Goal: Task Accomplishment & Management: Use online tool/utility

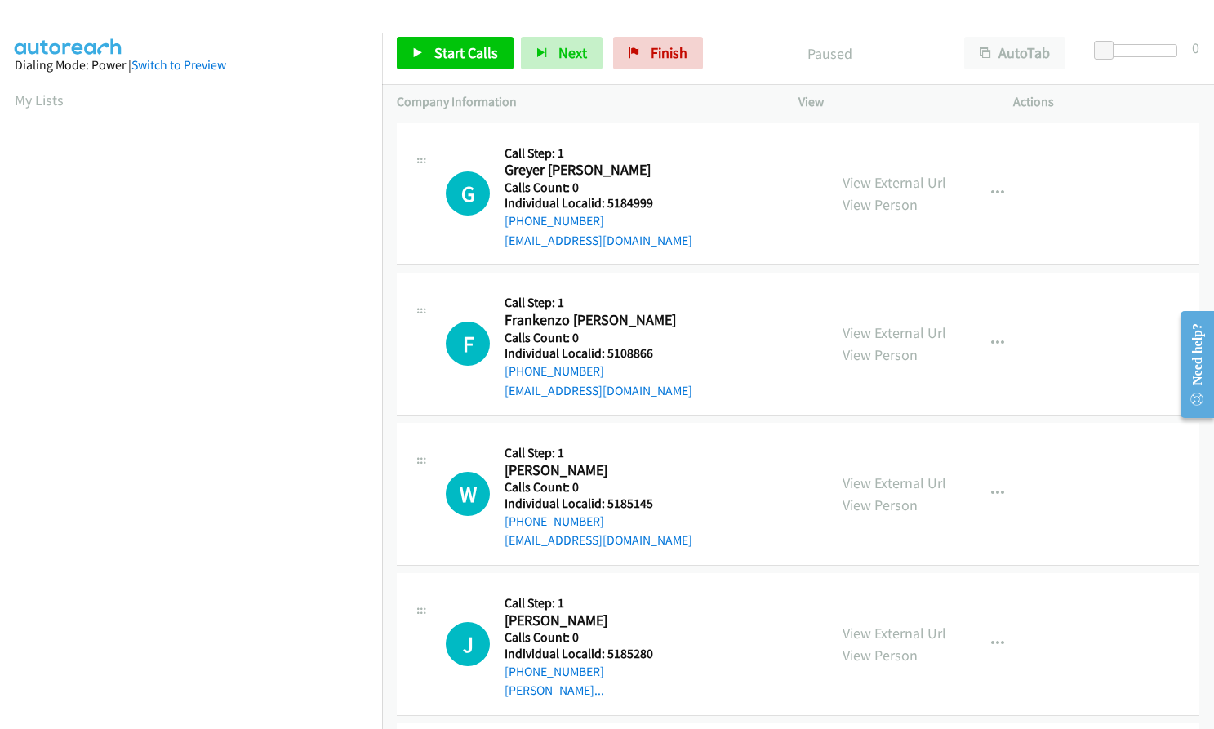
scroll to position [187, 0]
drag, startPoint x: 604, startPoint y: 203, endPoint x: 652, endPoint y: 203, distance: 48.2
click at [652, 203] on h5 "Individual Localid: 5184999" at bounding box center [599, 203] width 188 height 16
copy h5 "5184999"
drag, startPoint x: 604, startPoint y: 351, endPoint x: 657, endPoint y: 353, distance: 53.1
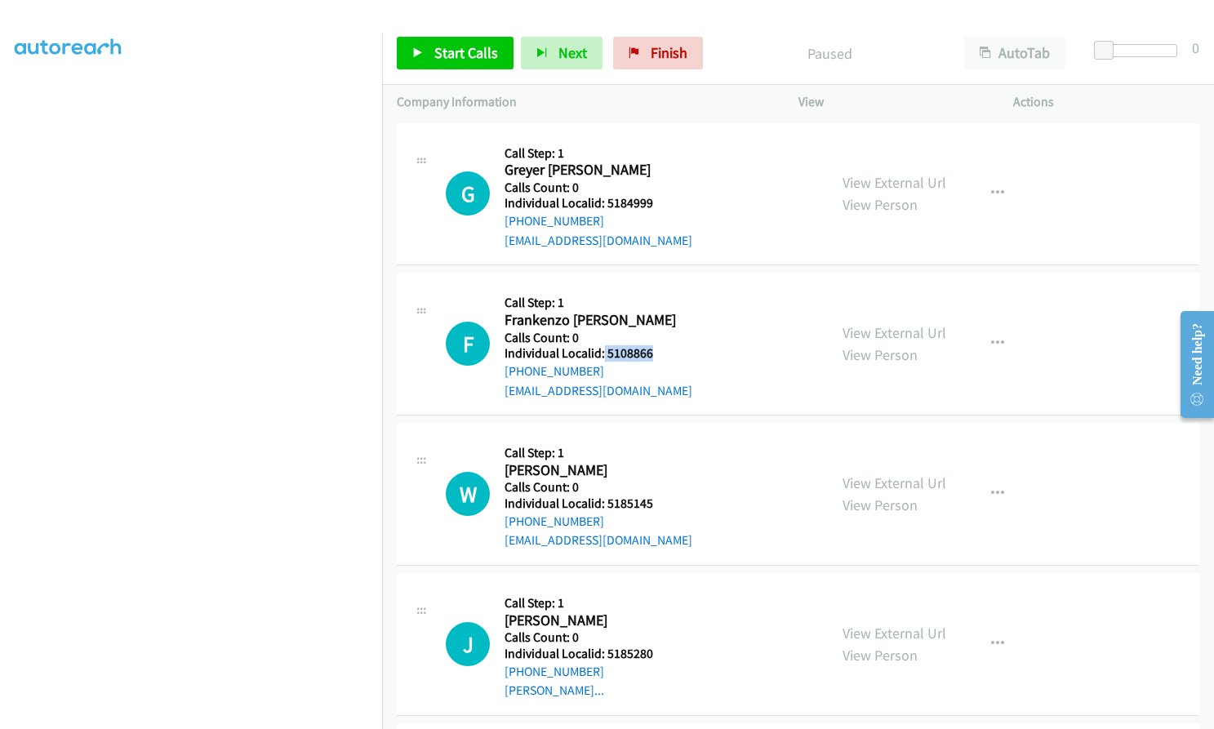
click at [657, 353] on h5 "Individual Localid: 5108866" at bounding box center [599, 353] width 188 height 16
copy h5 "5108866"
drag, startPoint x: 604, startPoint y: 502, endPoint x: 652, endPoint y: 500, distance: 47.4
click at [652, 500] on h5 "Individual Localid: 5185145" at bounding box center [599, 504] width 188 height 16
copy h5 "5185145"
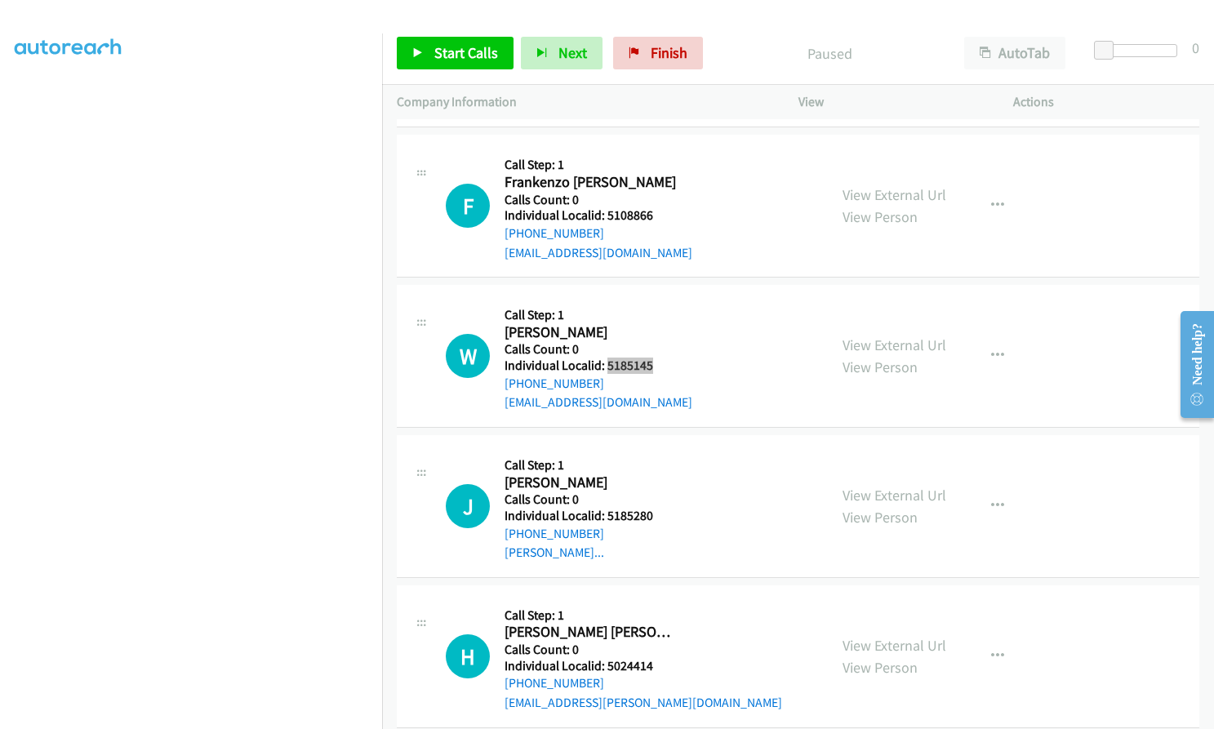
scroll to position [163, 0]
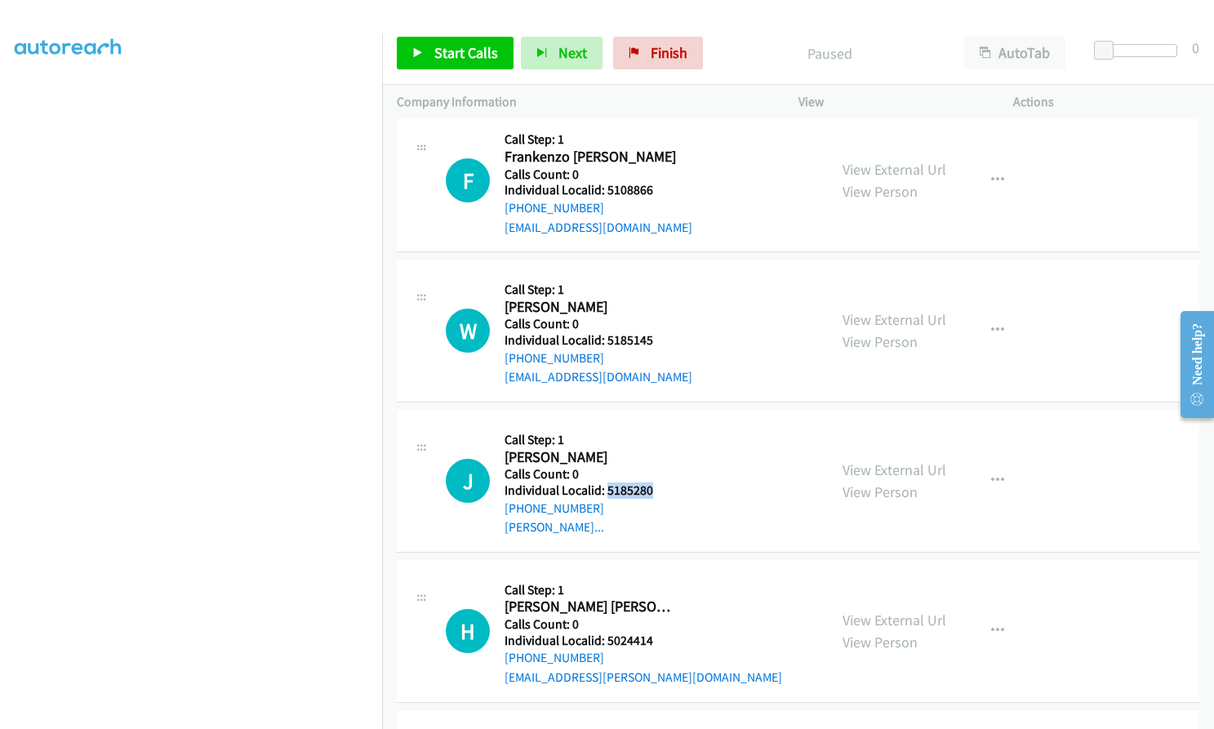
drag, startPoint x: 616, startPoint y: 492, endPoint x: 644, endPoint y: 489, distance: 27.9
click at [657, 489] on h5 "Individual Localid: 5185280" at bounding box center [592, 491] width 175 height 16
copy h5 "5185280"
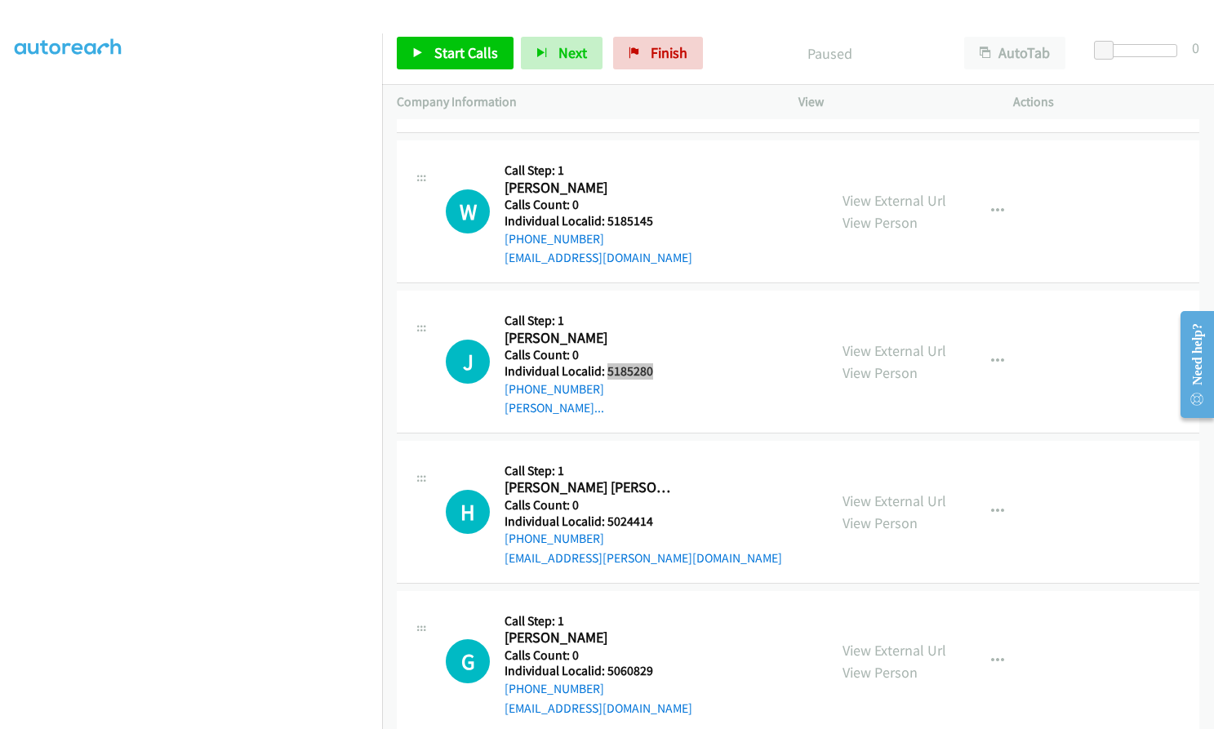
scroll to position [306, 0]
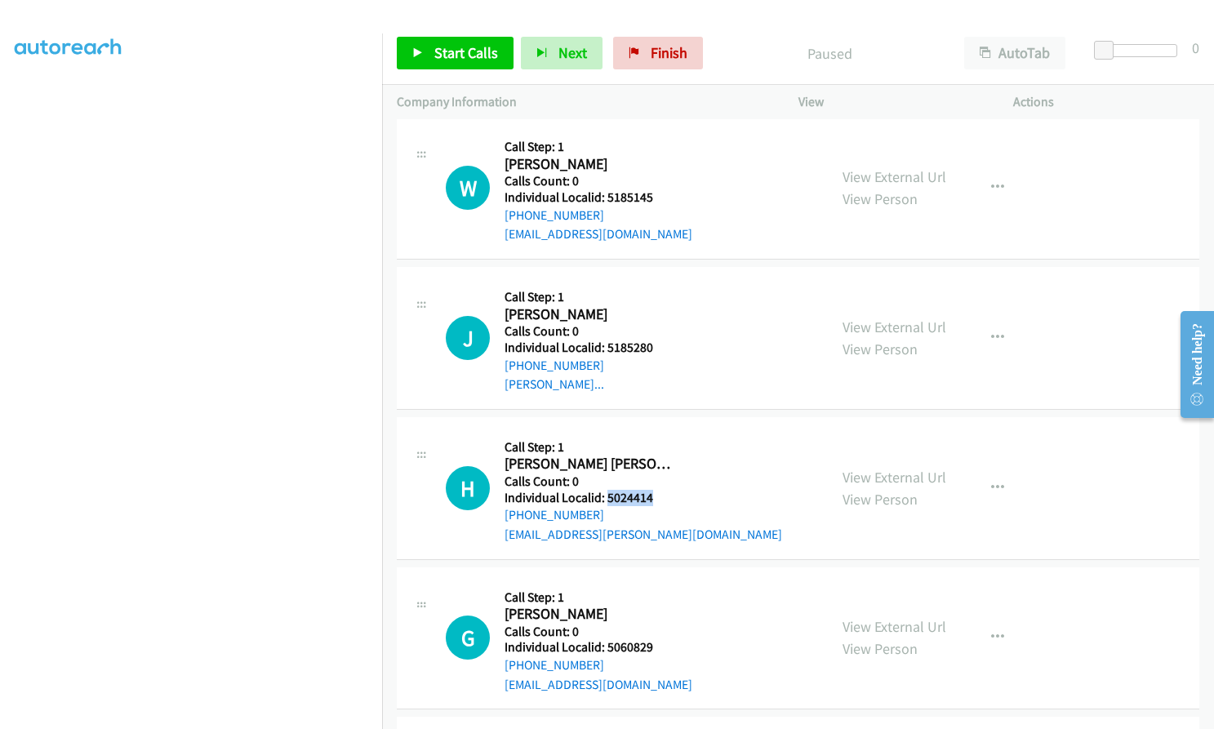
drag, startPoint x: 608, startPoint y: 498, endPoint x: 660, endPoint y: 497, distance: 51.5
click at [660, 497] on h5 "Individual Localid: 5024414" at bounding box center [644, 498] width 278 height 16
copy h5 "5024414"
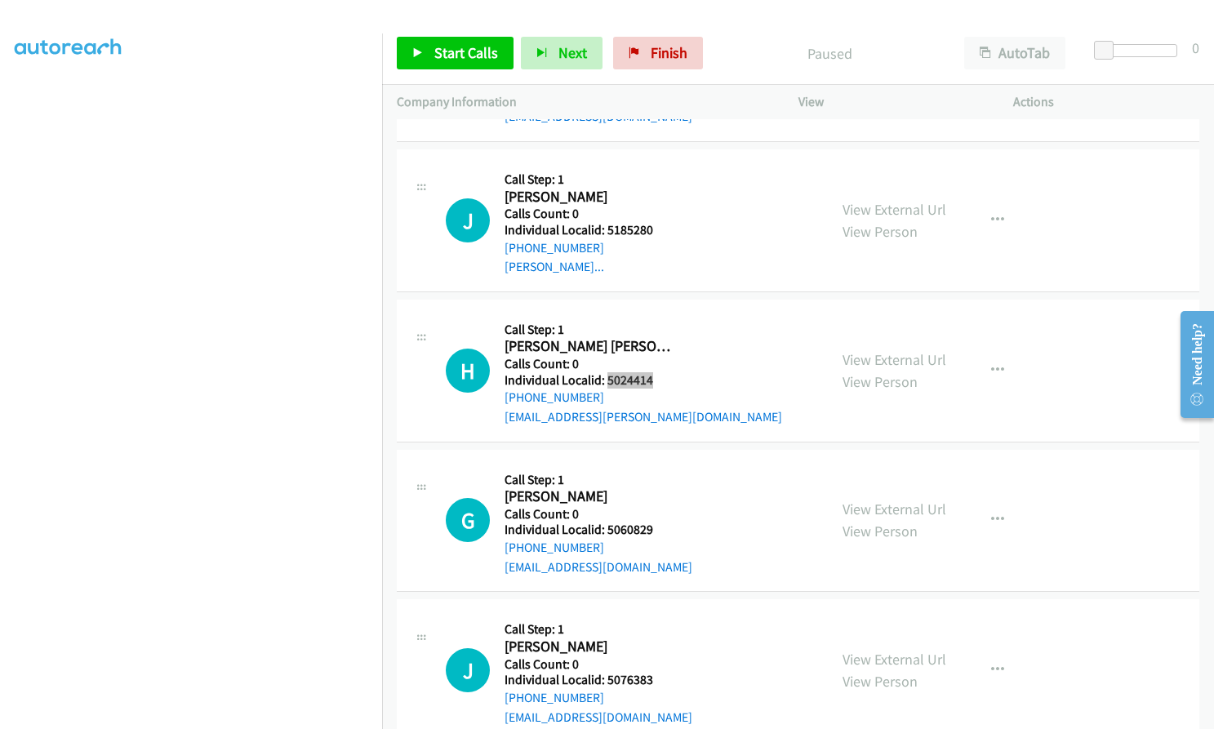
scroll to position [449, 0]
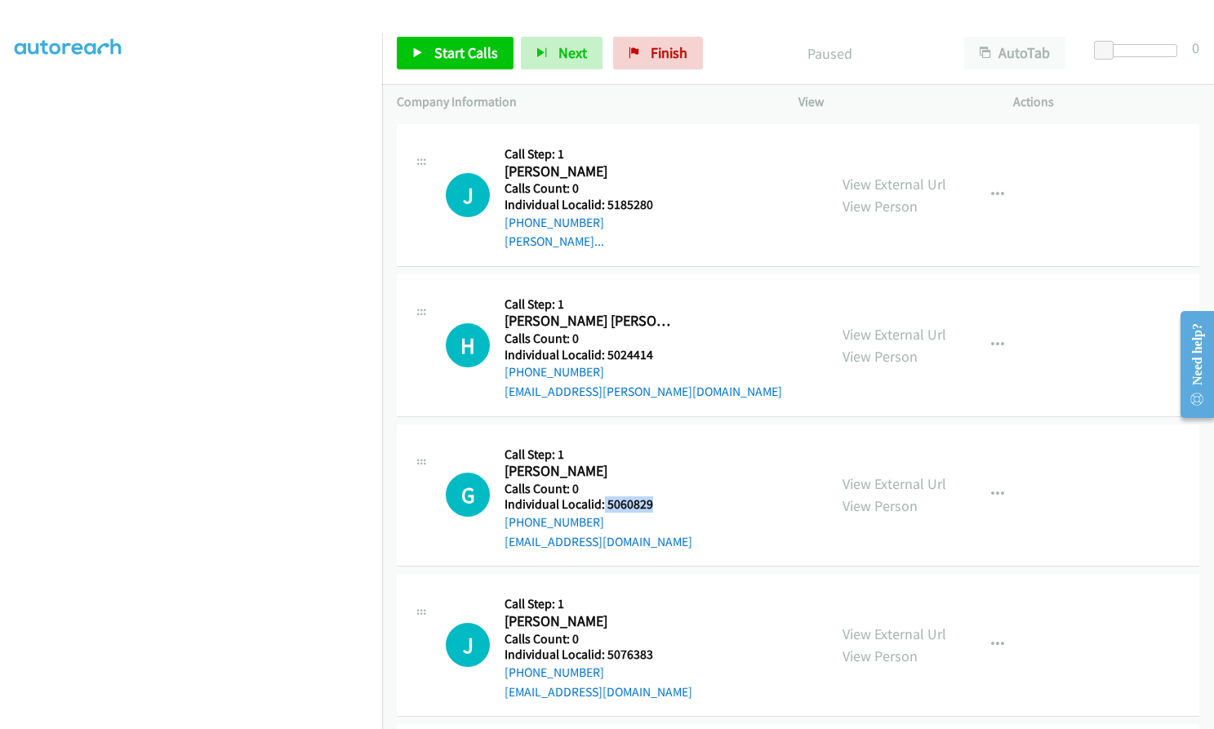
drag, startPoint x: 604, startPoint y: 502, endPoint x: 657, endPoint y: 499, distance: 52.4
click at [657, 499] on h5 "Individual Localid: 5060829" at bounding box center [599, 505] width 188 height 16
copy h5 "5060829"
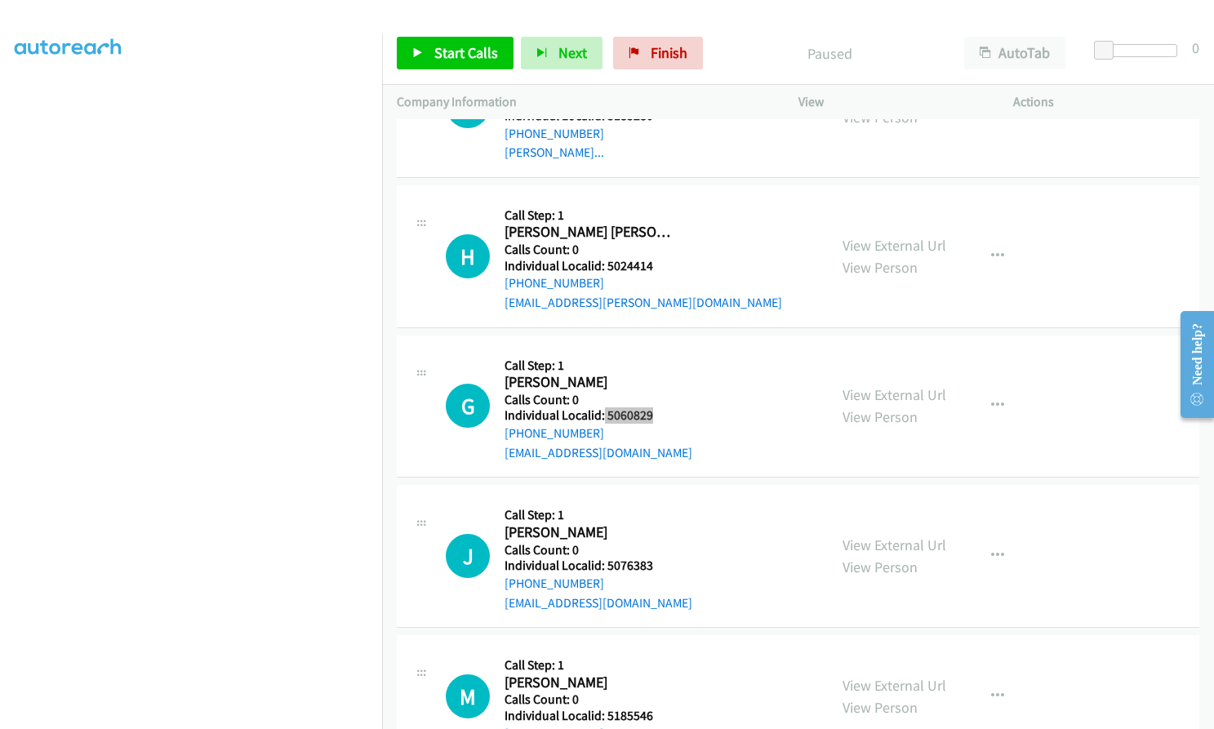
scroll to position [551, 0]
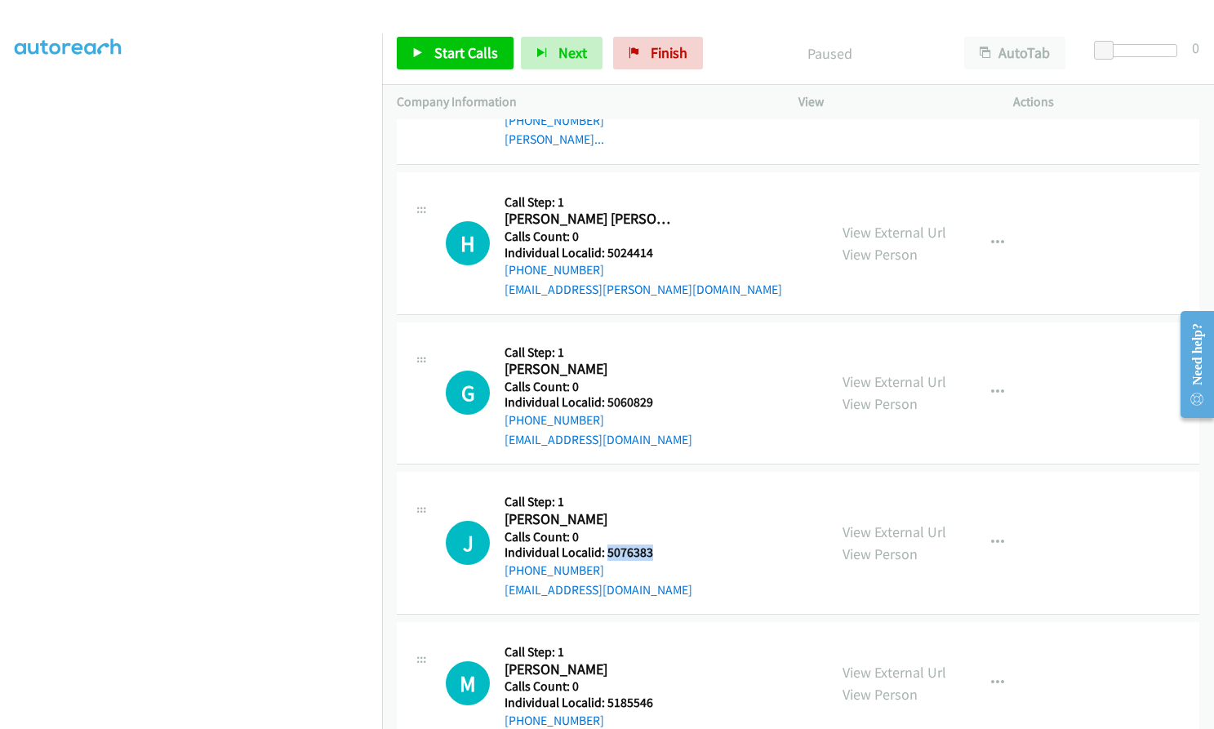
drag, startPoint x: 606, startPoint y: 553, endPoint x: 653, endPoint y: 549, distance: 47.5
click at [653, 549] on h5 "Individual Localid: 5076383" at bounding box center [599, 553] width 188 height 16
copy h5 "5076383"
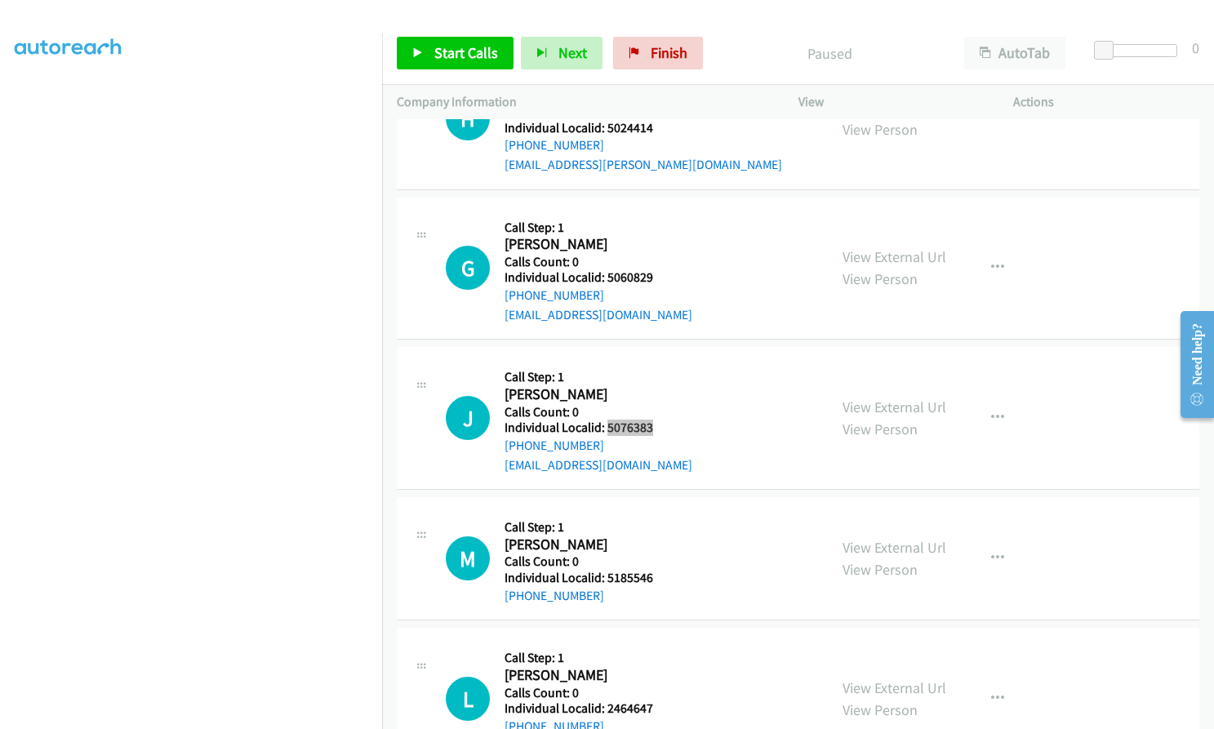
scroll to position [694, 0]
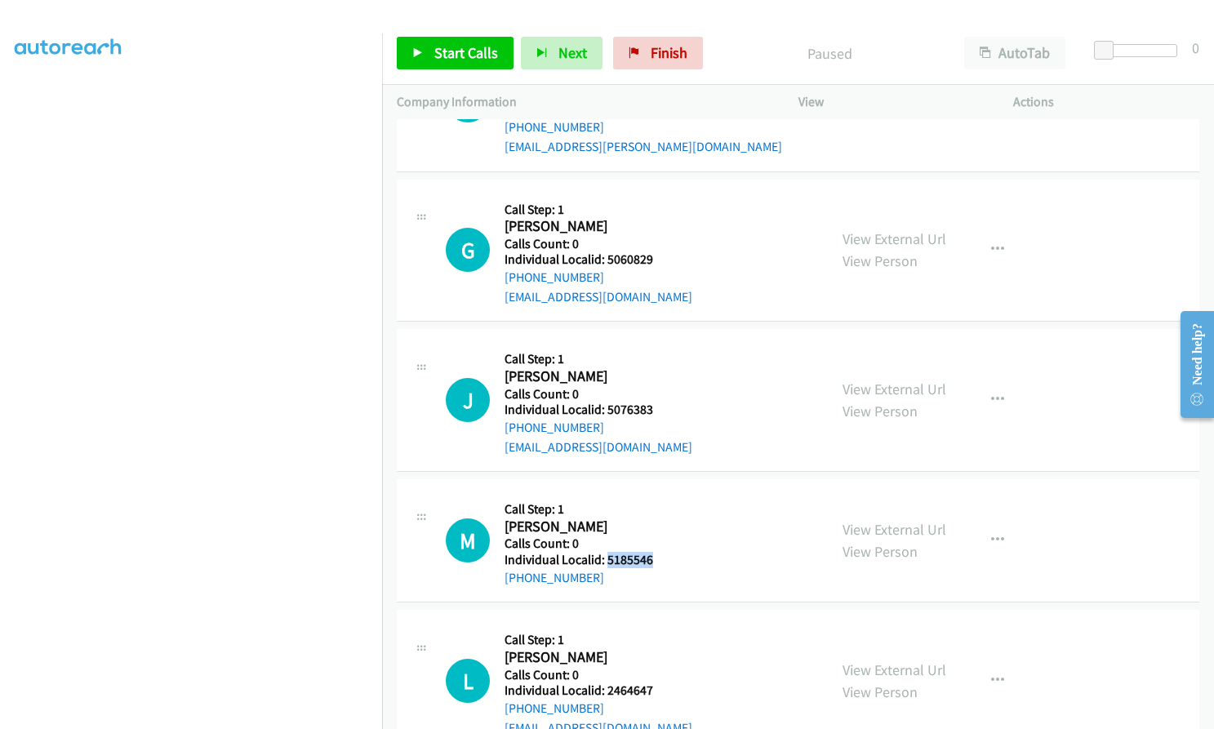
drag, startPoint x: 605, startPoint y: 557, endPoint x: 646, endPoint y: 562, distance: 41.1
click at [658, 560] on h5 "Individual Localid: 5185546" at bounding box center [592, 560] width 175 height 16
copy h5 "5185546"
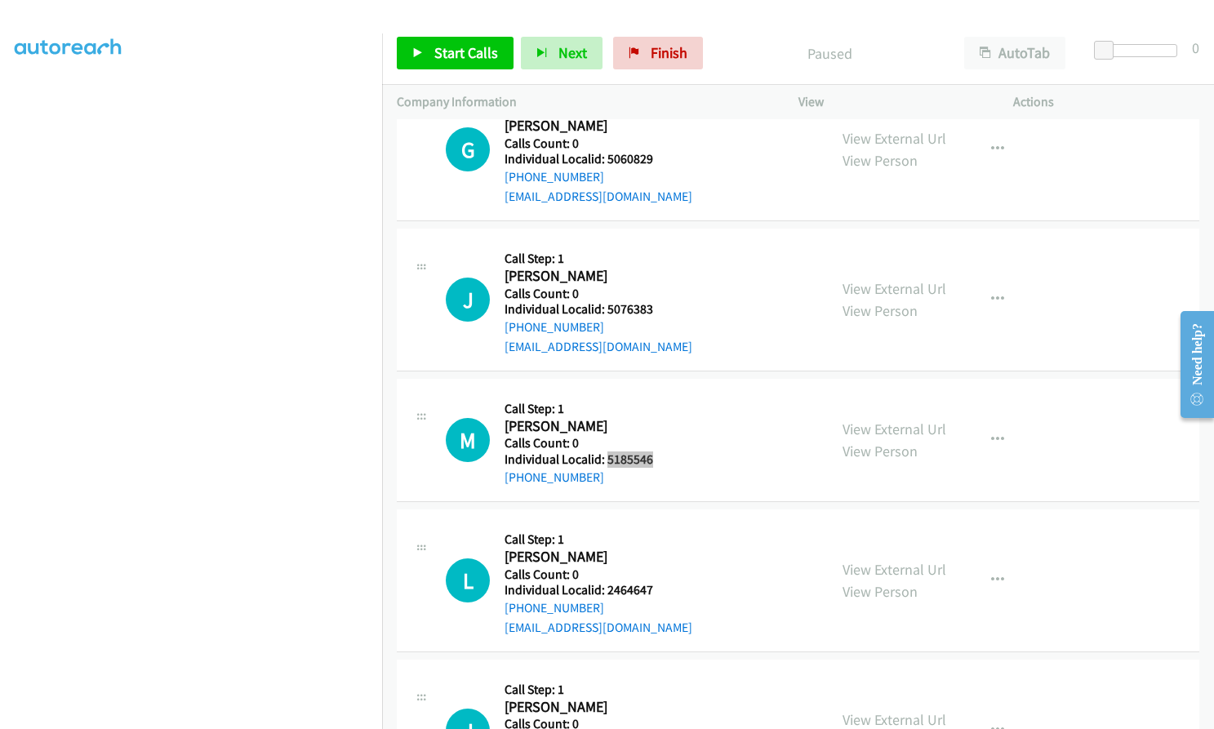
scroll to position [837, 0]
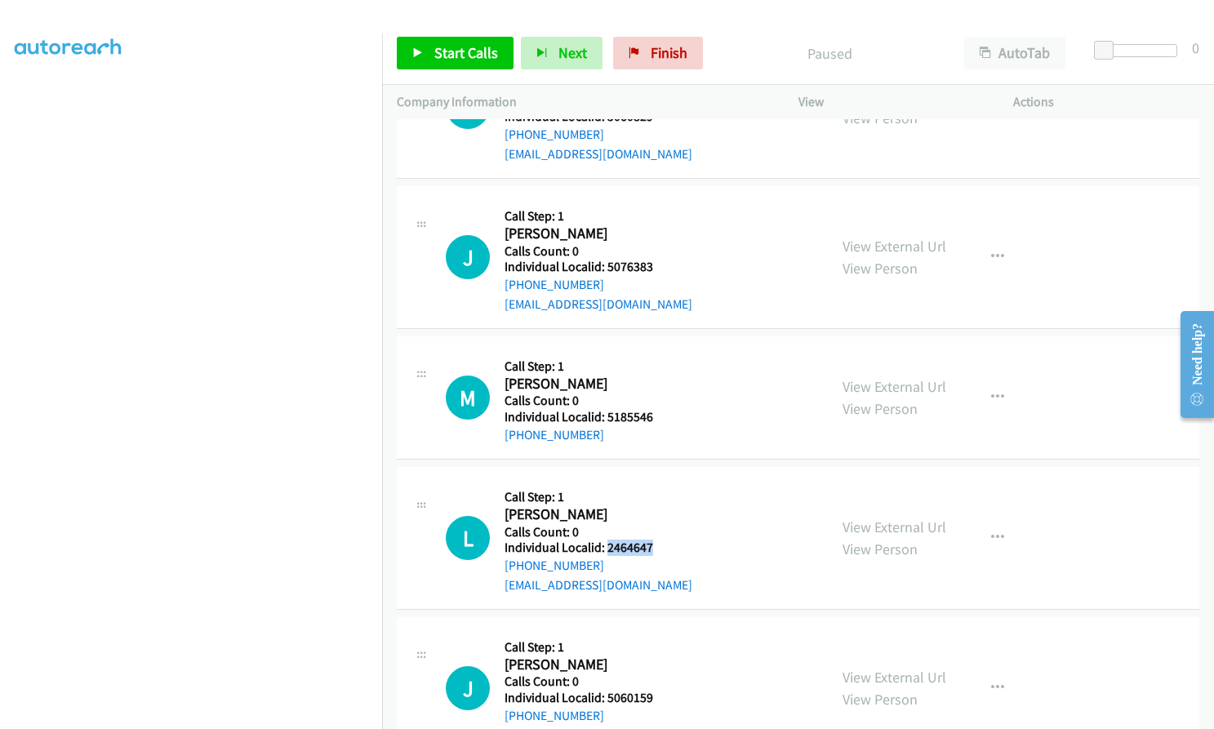
drag, startPoint x: 607, startPoint y: 547, endPoint x: 662, endPoint y: 545, distance: 54.8
click at [662, 545] on h5 "Individual Localid: 2464647" at bounding box center [599, 548] width 188 height 16
copy h5 "2464647"
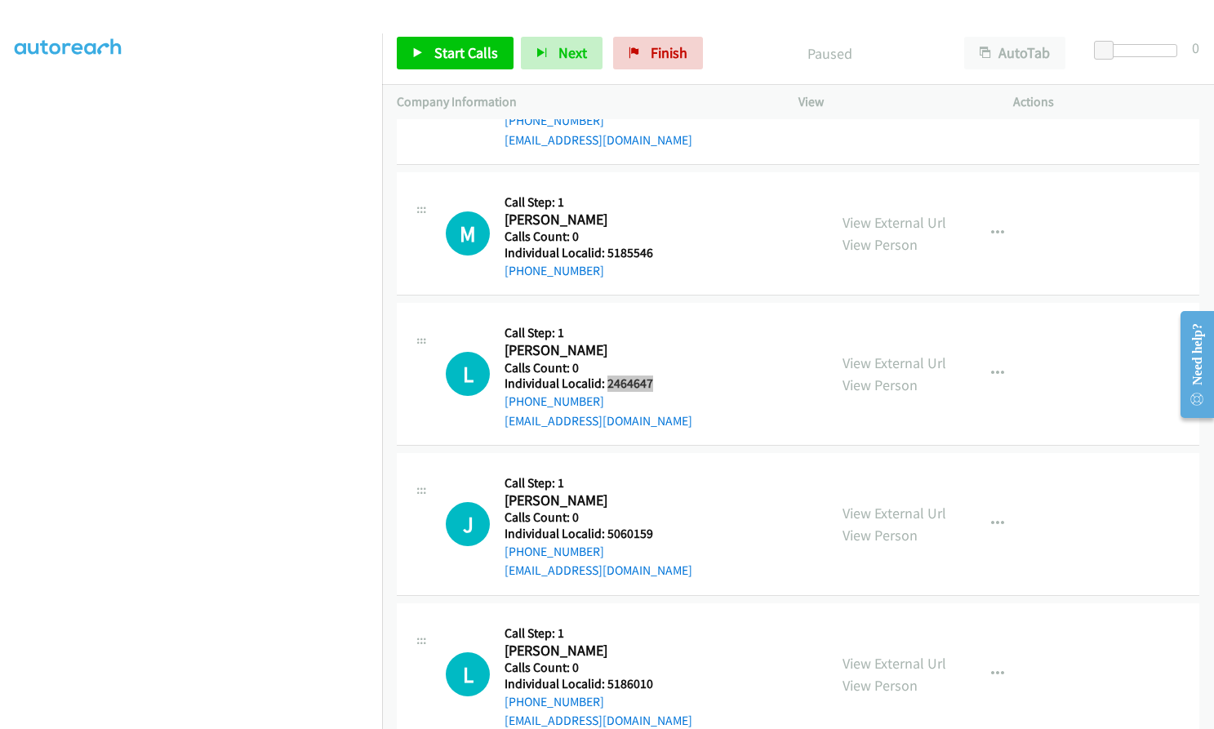
scroll to position [1041, 0]
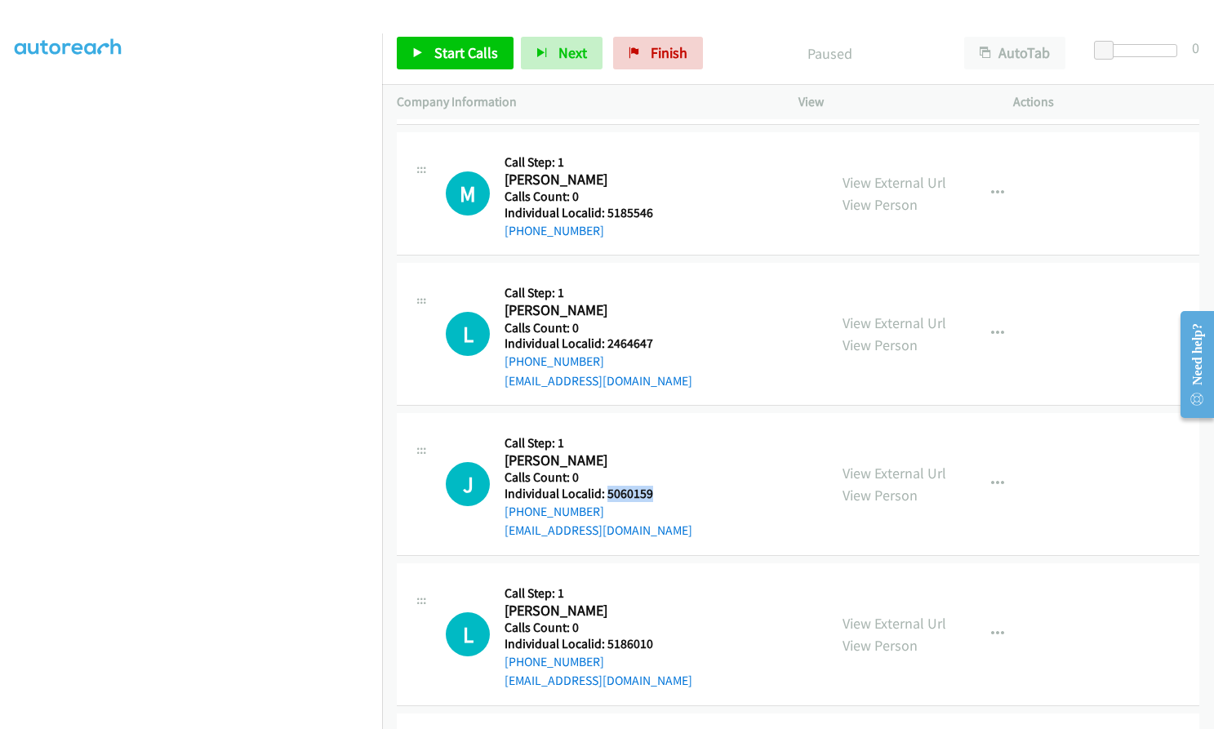
drag, startPoint x: 606, startPoint y: 491, endPoint x: 658, endPoint y: 491, distance: 52.3
click at [658, 491] on h5 "Individual Localid: 5060159" at bounding box center [599, 494] width 188 height 16
copy h5 "5060159"
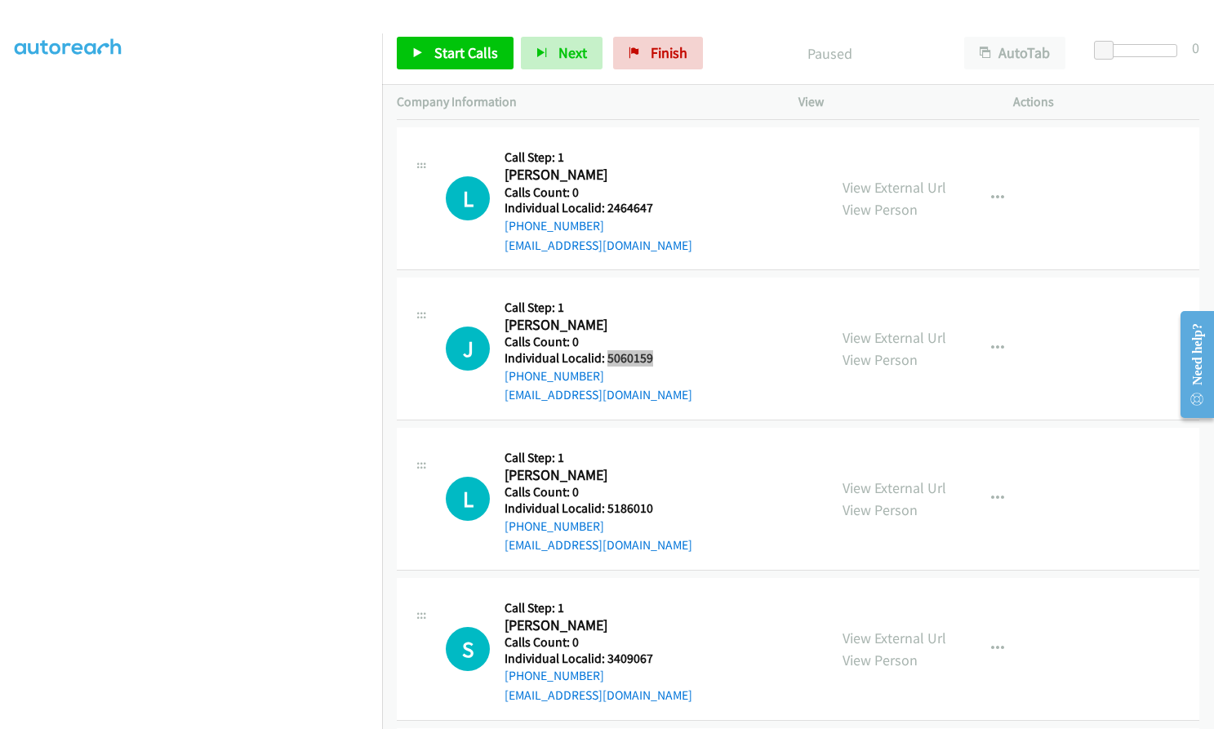
scroll to position [1184, 0]
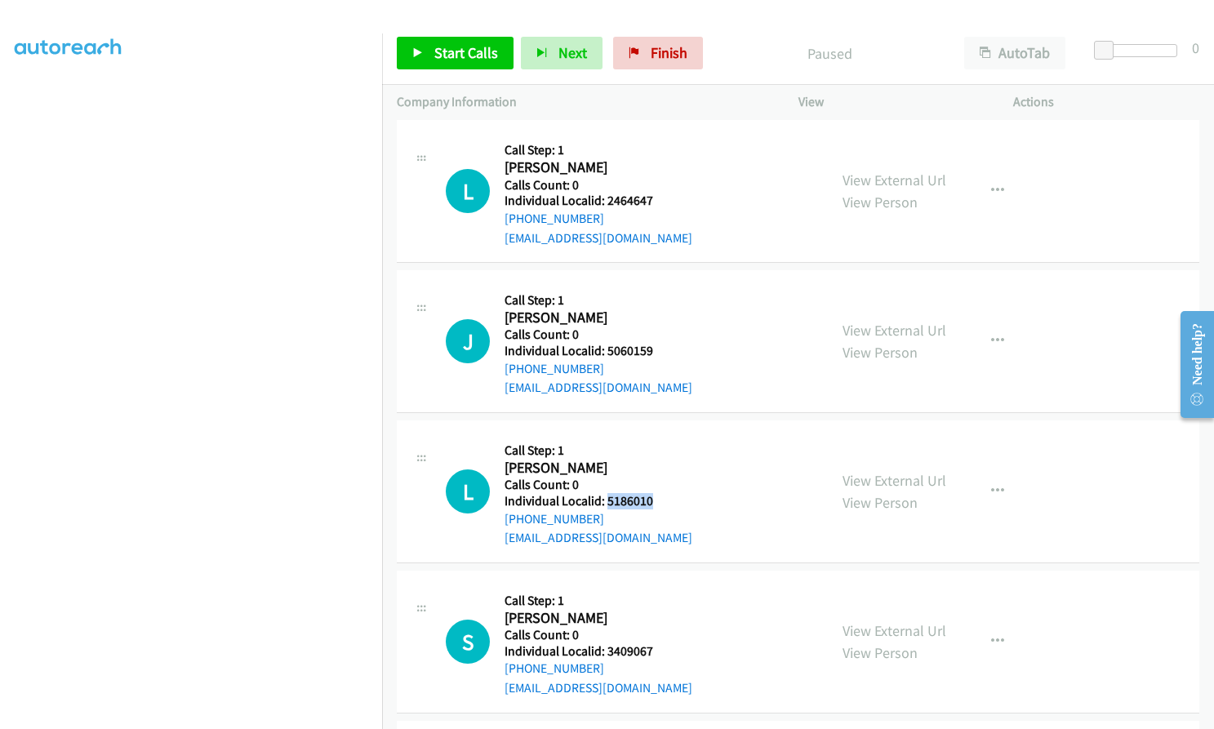
drag, startPoint x: 608, startPoint y: 501, endPoint x: 656, endPoint y: 500, distance: 48.2
click at [656, 500] on h5 "Individual Localid: 5186010" at bounding box center [599, 501] width 188 height 16
click at [651, 57] on span "Finish" at bounding box center [669, 52] width 37 height 19
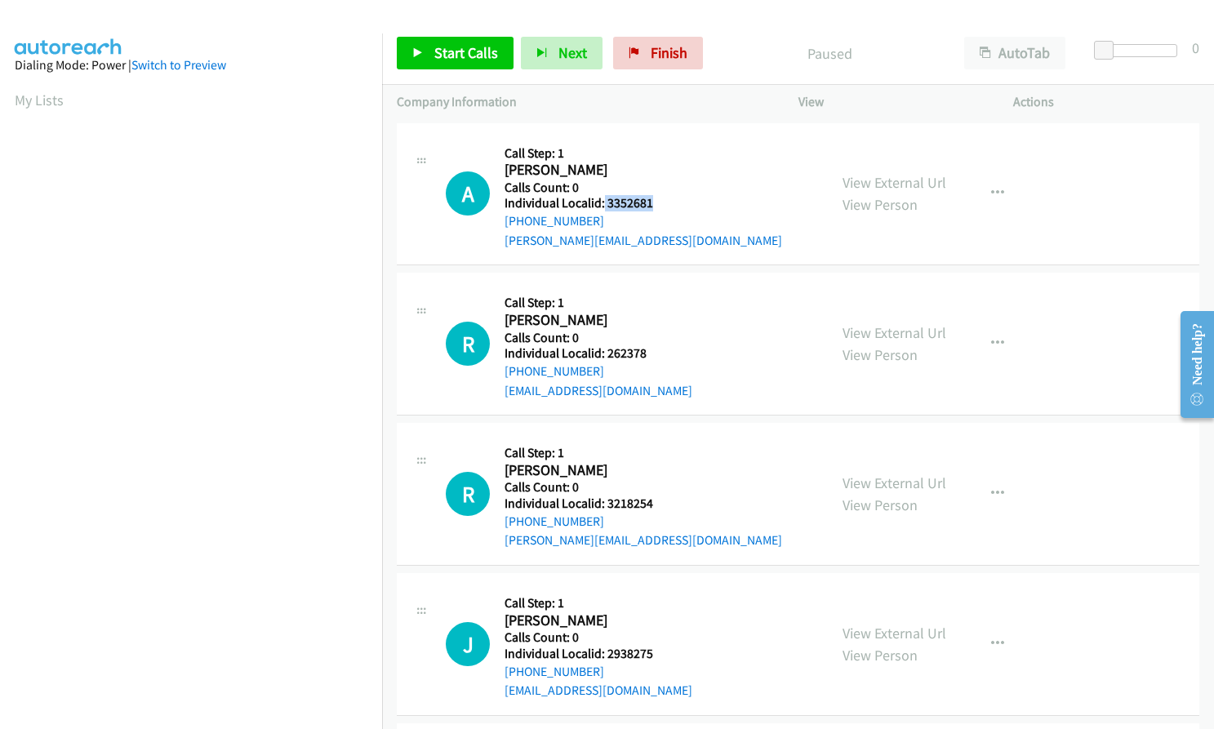
drag, startPoint x: 603, startPoint y: 202, endPoint x: 634, endPoint y: 202, distance: 31.0
click at [662, 199] on h5 "Individual Localid: 3352681" at bounding box center [644, 203] width 278 height 16
copy h5 "3352681"
drag, startPoint x: 604, startPoint y: 354, endPoint x: 649, endPoint y: 350, distance: 45.1
click at [649, 350] on h5 "Individual Localid: 262378" at bounding box center [599, 353] width 188 height 16
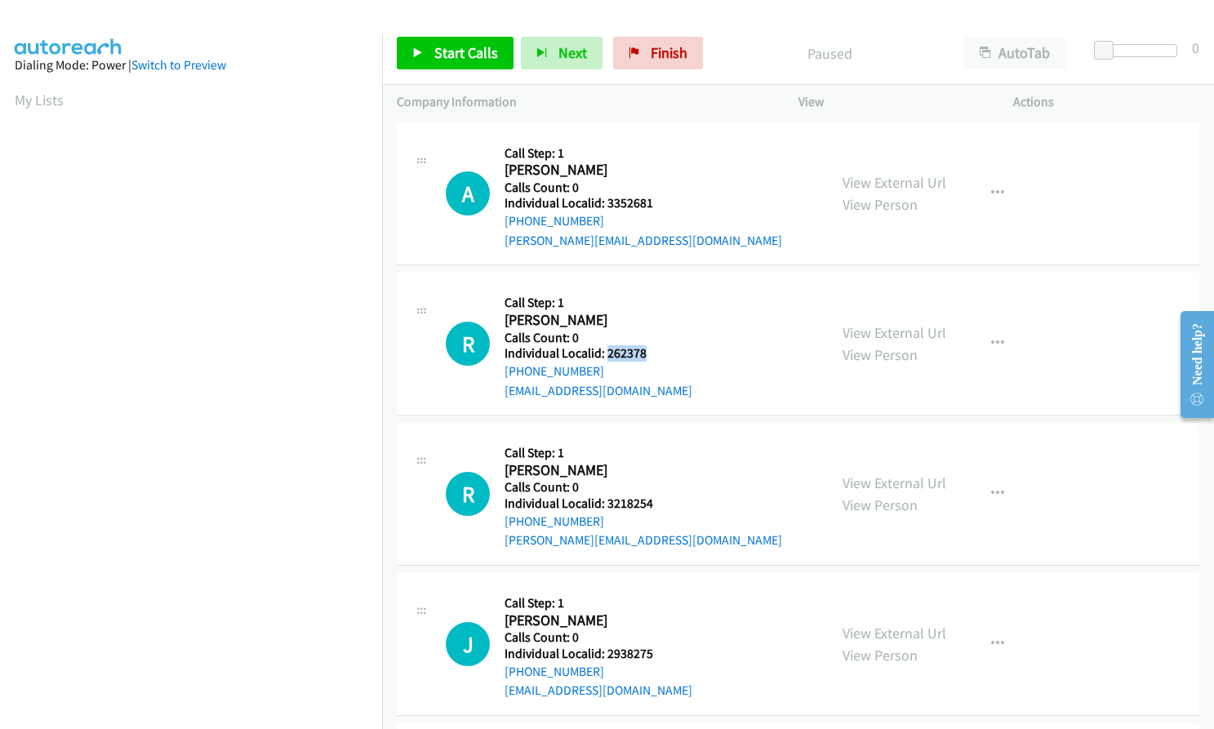
copy h5 "262378"
drag, startPoint x: 604, startPoint y: 506, endPoint x: 653, endPoint y: 501, distance: 50.0
click at [653, 501] on h5 "Individual Localid: 3218254" at bounding box center [644, 504] width 278 height 16
copy h5 "3218254"
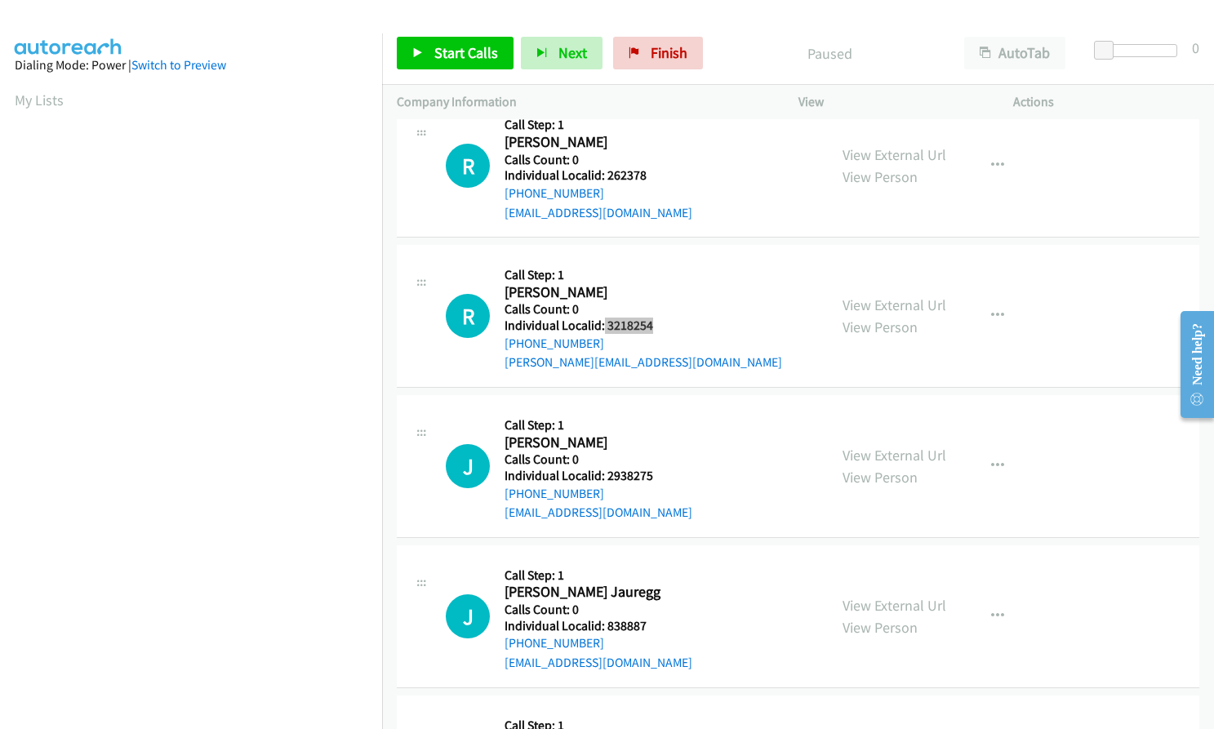
scroll to position [184, 0]
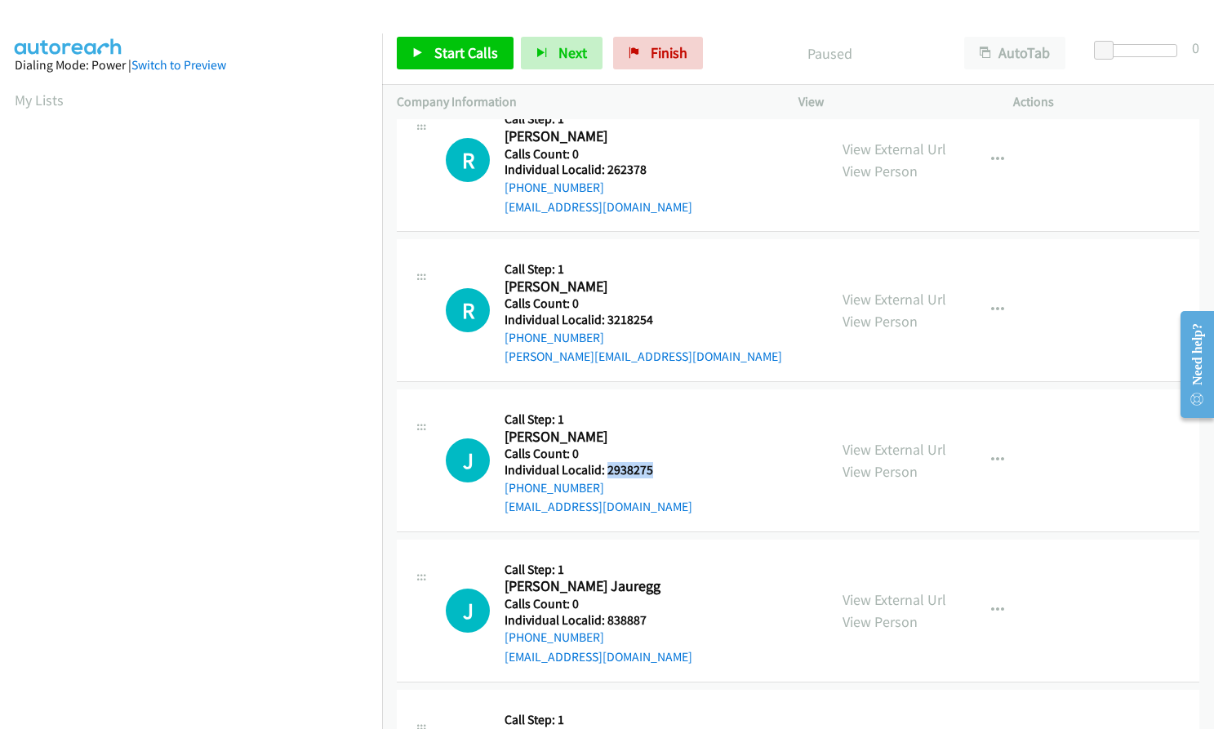
drag, startPoint x: 611, startPoint y: 470, endPoint x: 662, endPoint y: 467, distance: 50.7
click at [662, 467] on h5 "Individual Localid: 2938275" at bounding box center [599, 470] width 188 height 16
copy h5 "2938275"
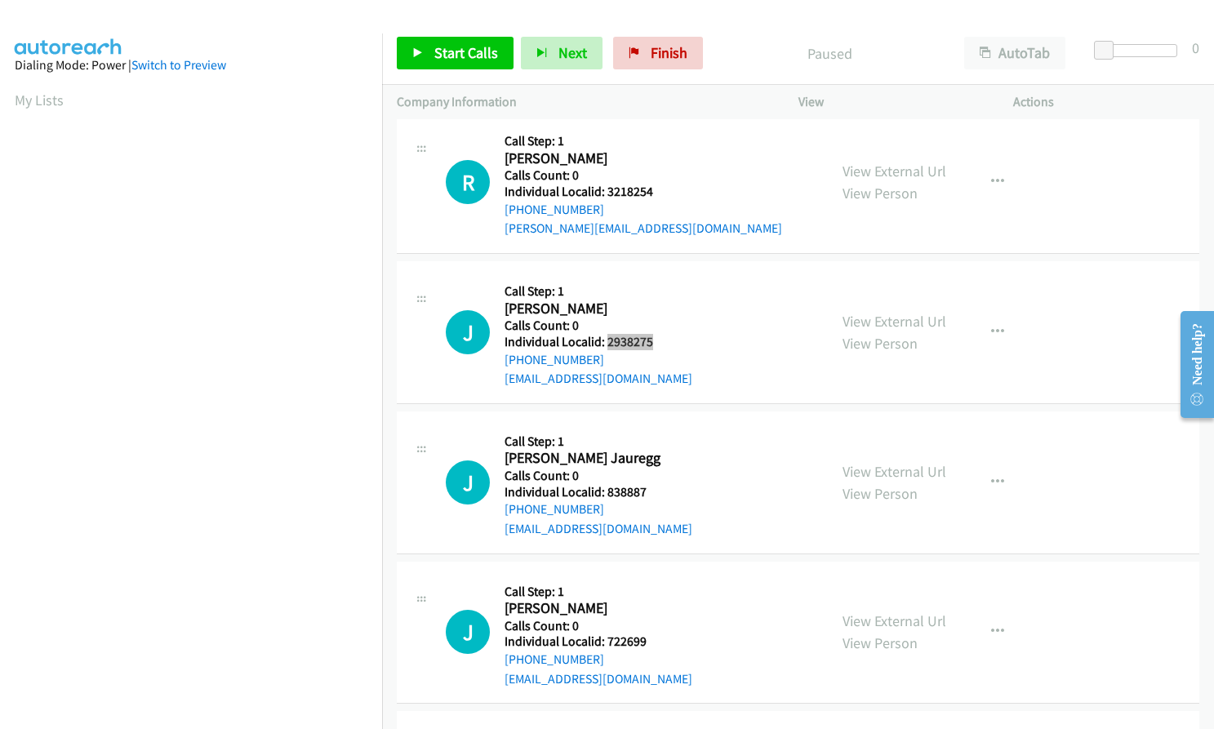
scroll to position [327, 0]
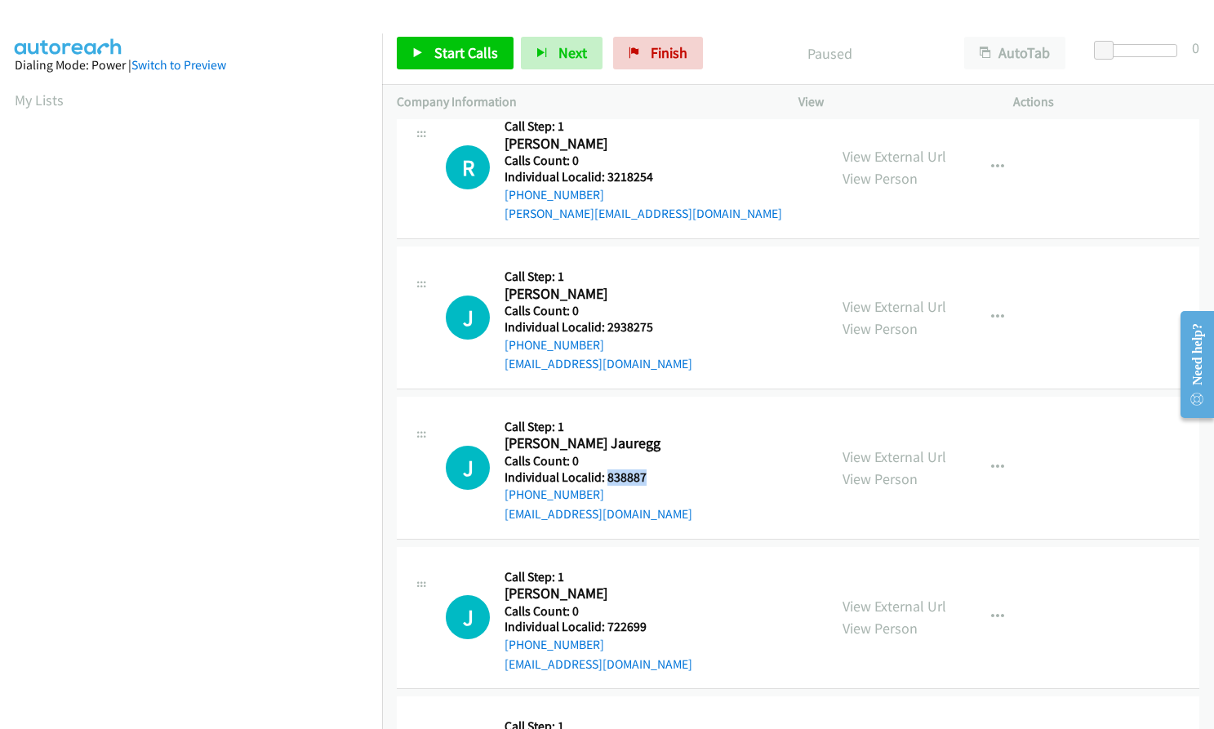
drag, startPoint x: 606, startPoint y: 475, endPoint x: 649, endPoint y: 475, distance: 43.3
click at [649, 475] on h5 "Individual Localid: 838887" at bounding box center [599, 478] width 188 height 16
copy h5 "838887"
drag, startPoint x: 620, startPoint y: 624, endPoint x: 650, endPoint y: 623, distance: 30.2
click at [650, 623] on h5 "Individual Localid: 722699" at bounding box center [599, 627] width 188 height 16
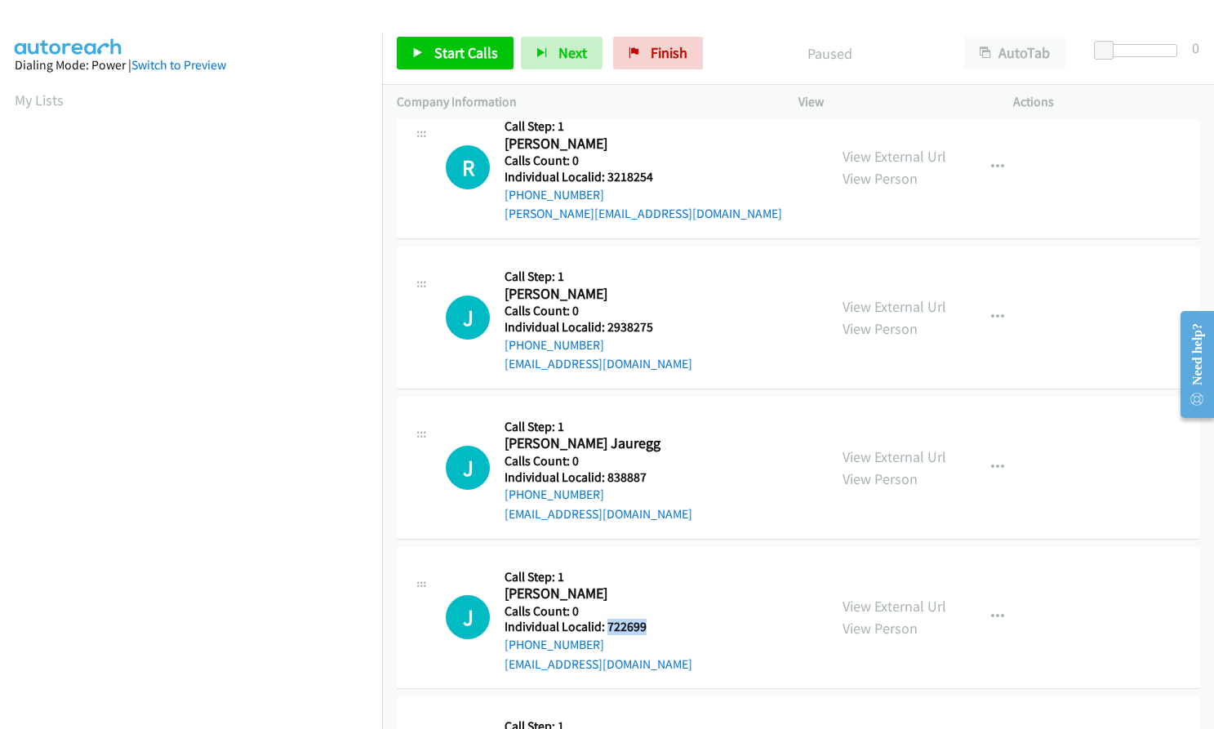
copy h5 "722699"
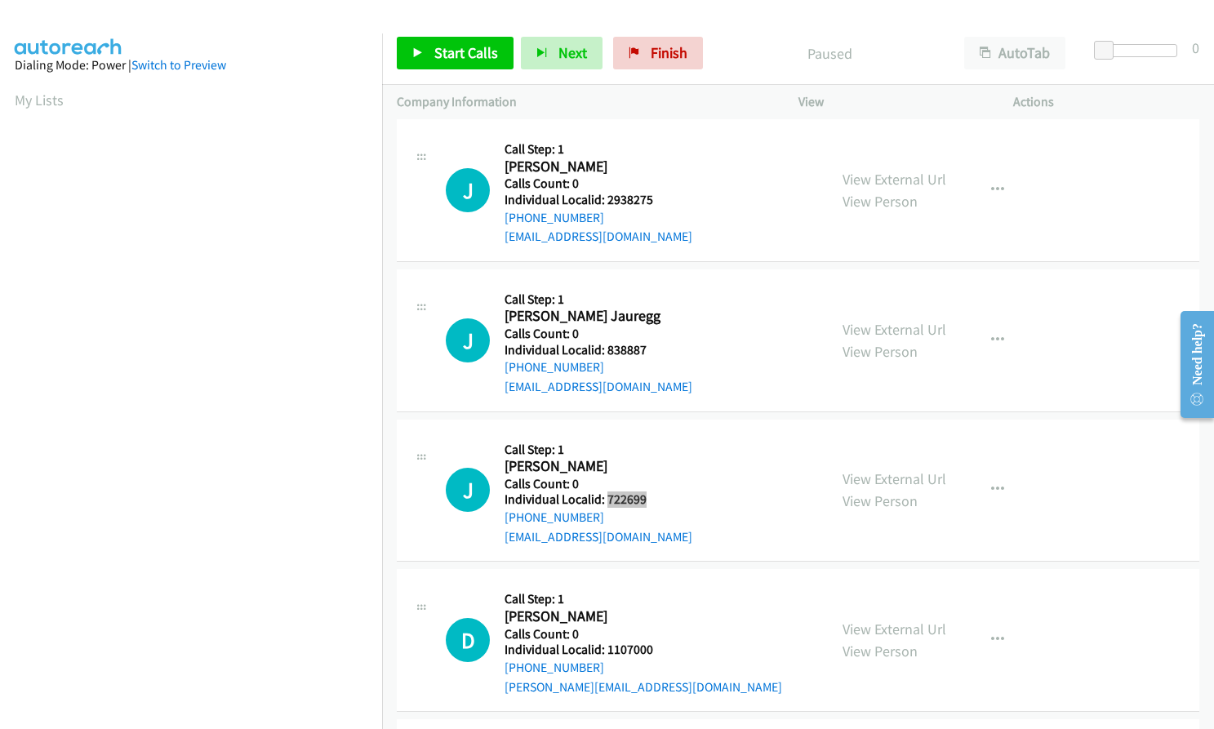
scroll to position [470, 0]
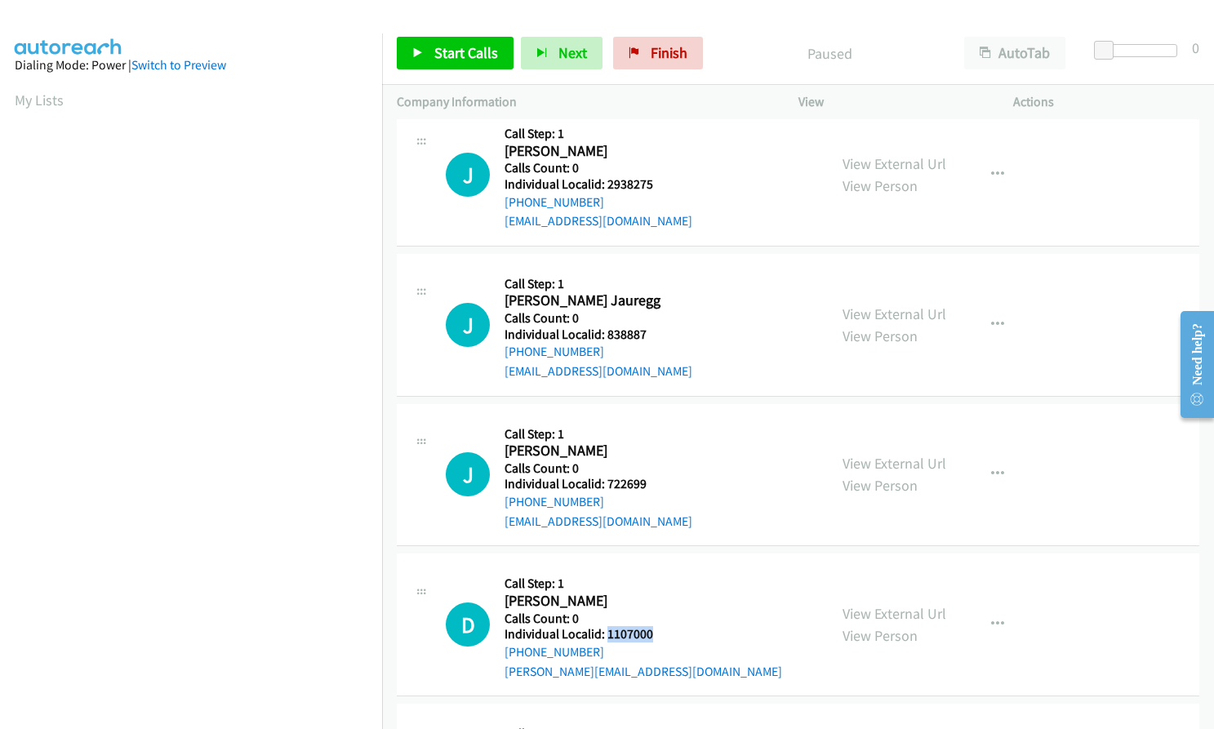
drag, startPoint x: 606, startPoint y: 632, endPoint x: 653, endPoint y: 632, distance: 47.4
click at [653, 632] on h5 "Individual Localid: 1107000" at bounding box center [644, 634] width 278 height 16
copy h5 "1107000"
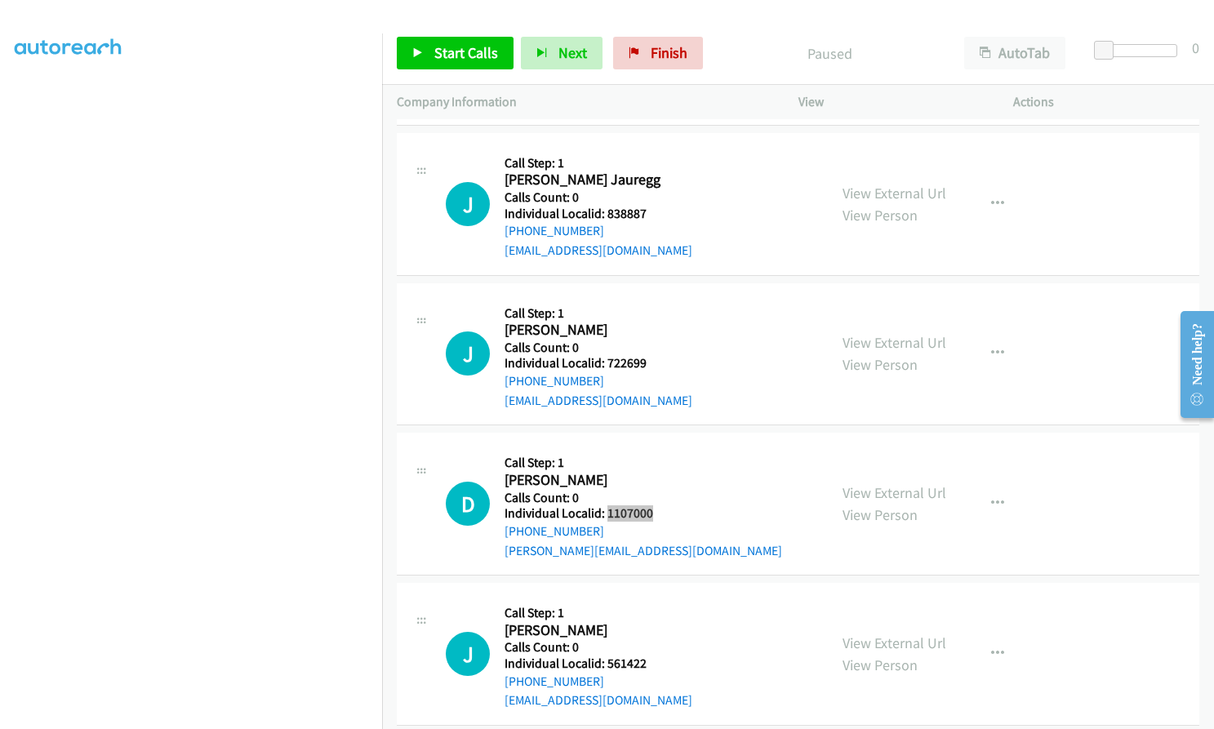
scroll to position [592, 0]
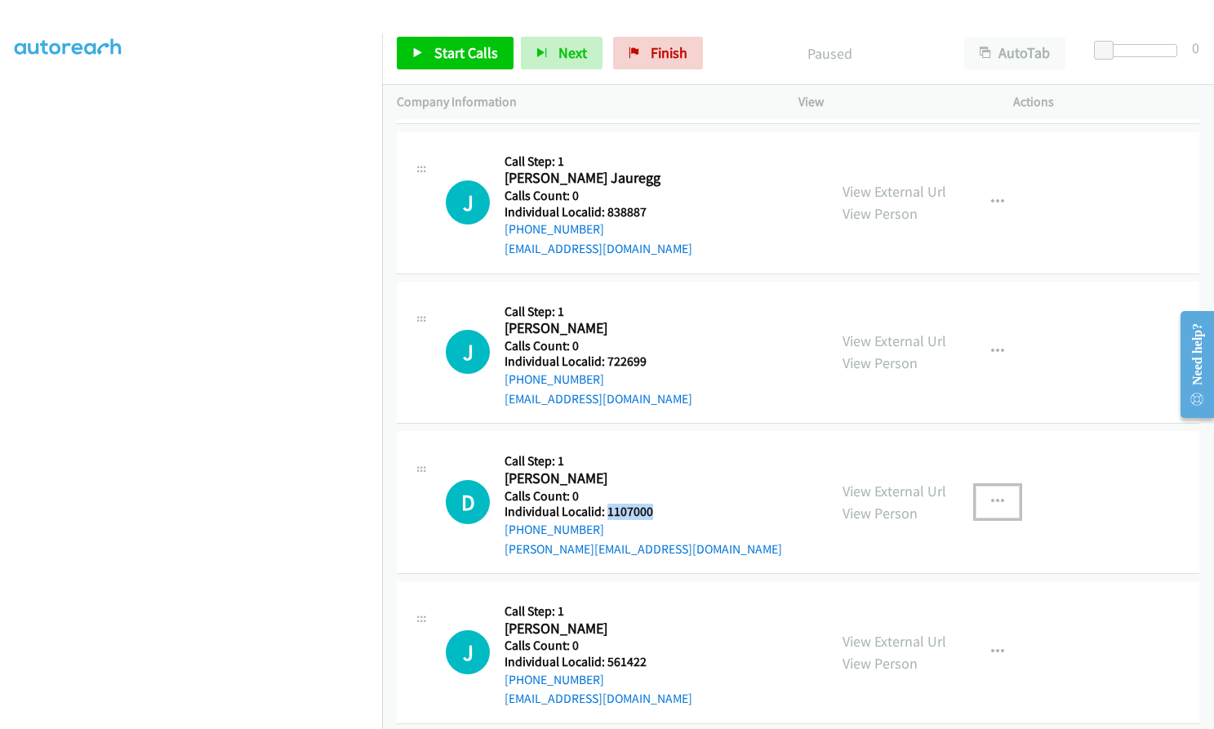
click at [999, 503] on button "button" at bounding box center [998, 502] width 44 height 33
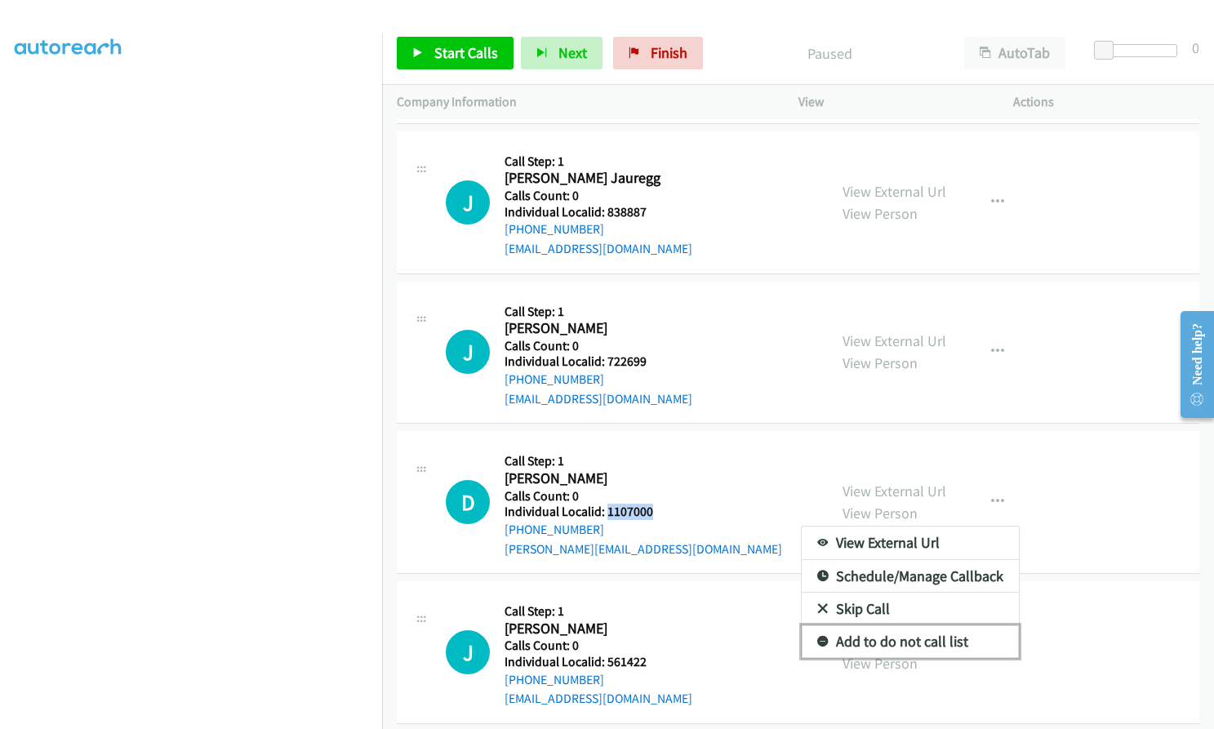
click at [818, 642] on icon at bounding box center [823, 642] width 11 height 11
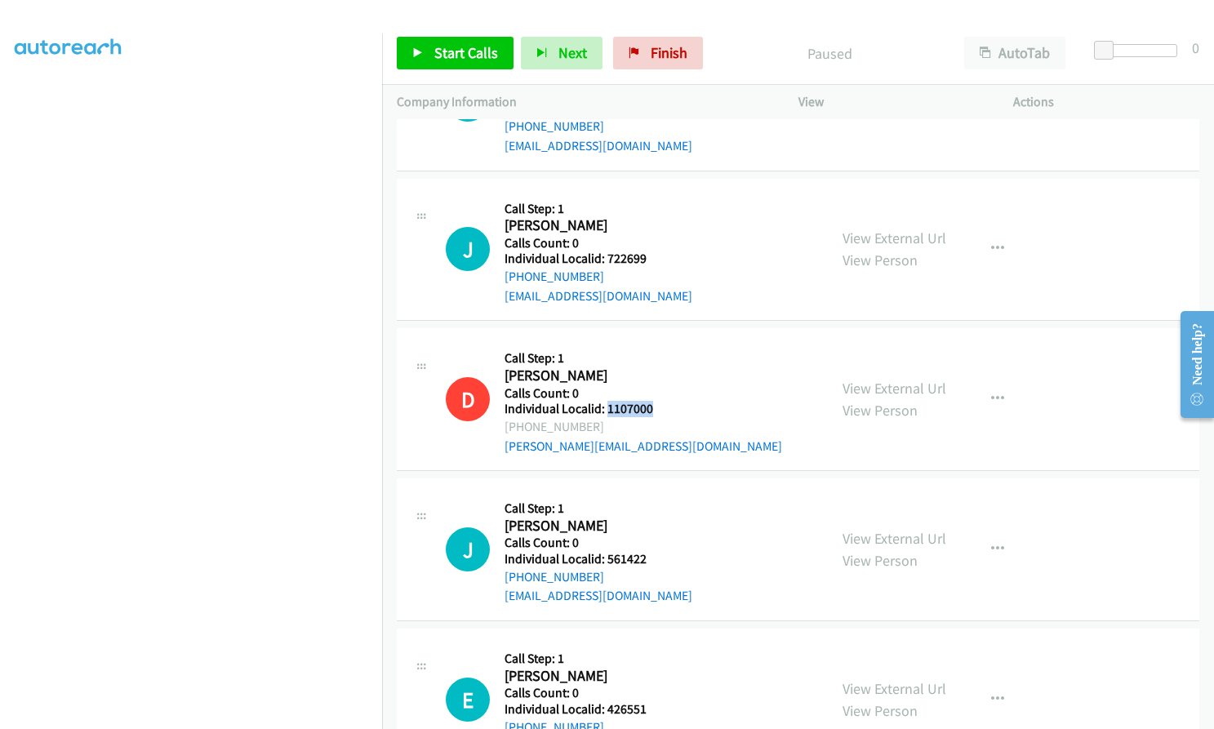
scroll to position [878, 0]
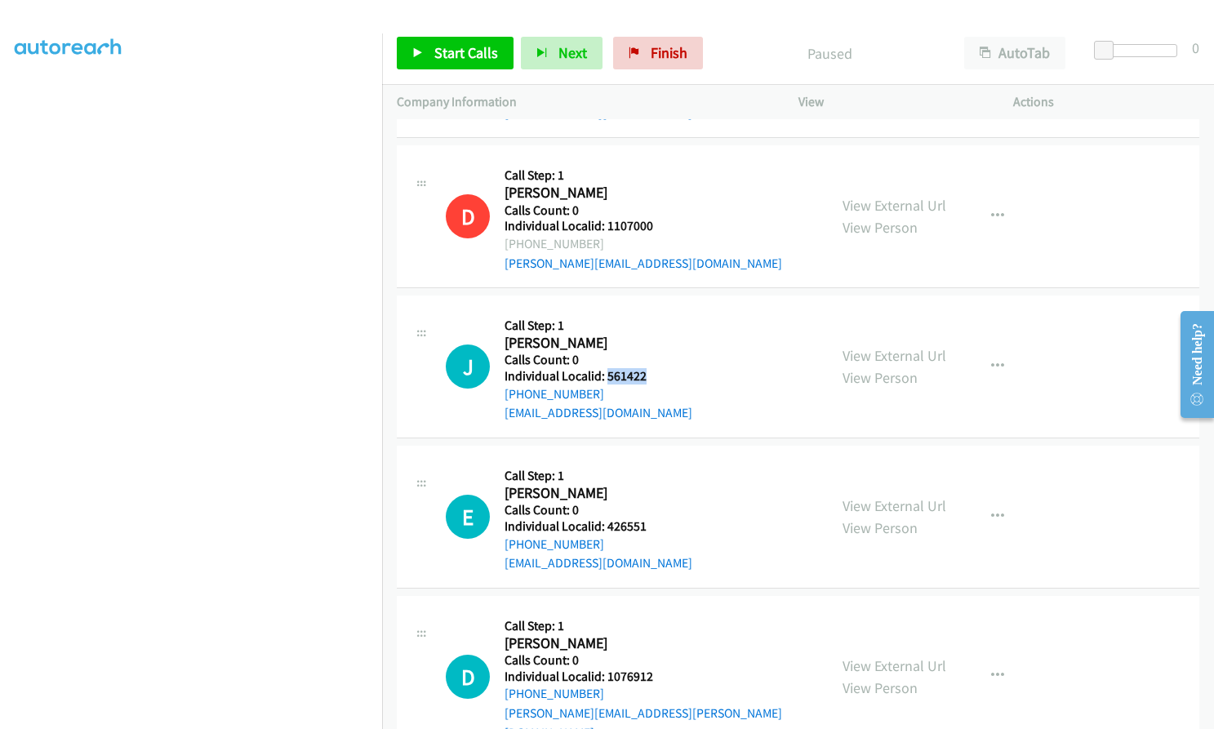
drag, startPoint x: 606, startPoint y: 372, endPoint x: 659, endPoint y: 373, distance: 53.1
click at [659, 373] on h5 "Individual Localid: 561422" at bounding box center [599, 376] width 188 height 16
copy h5 "561422"
drag, startPoint x: 604, startPoint y: 524, endPoint x: 646, endPoint y: 524, distance: 42.5
click at [646, 524] on h5 "Individual Localid: 426551" at bounding box center [599, 527] width 188 height 16
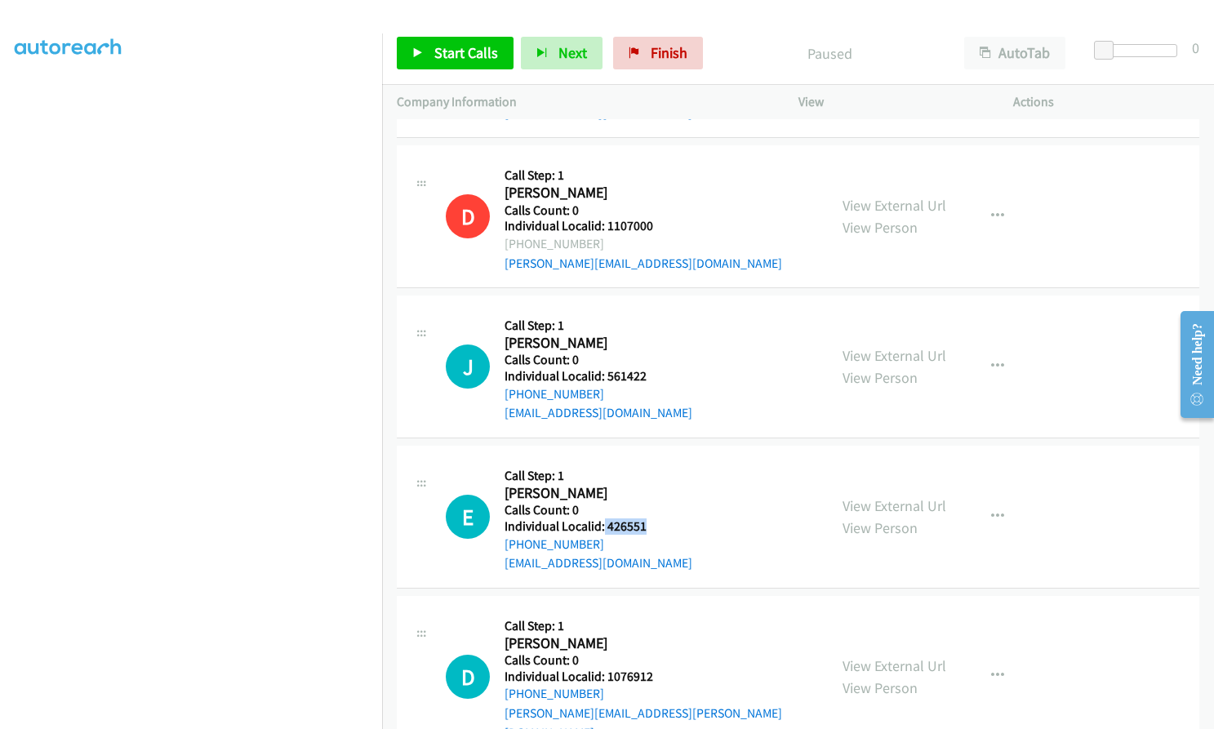
copy h5 "426551"
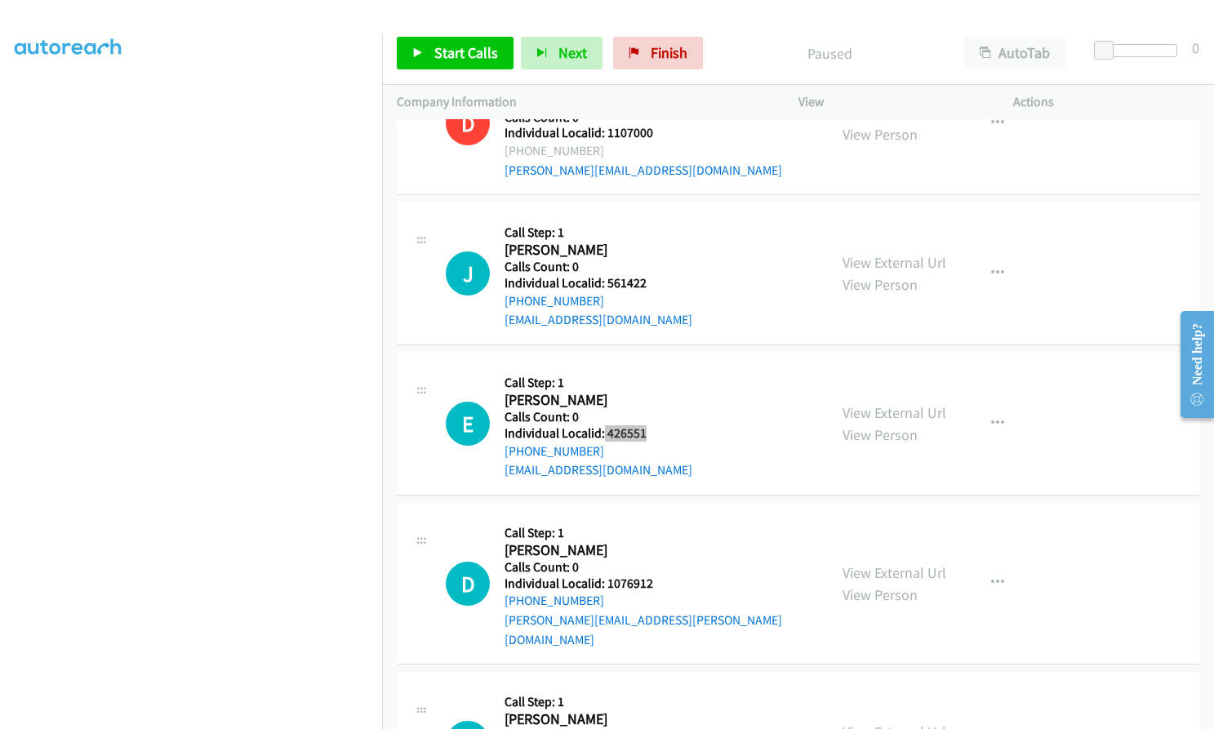
scroll to position [1021, 0]
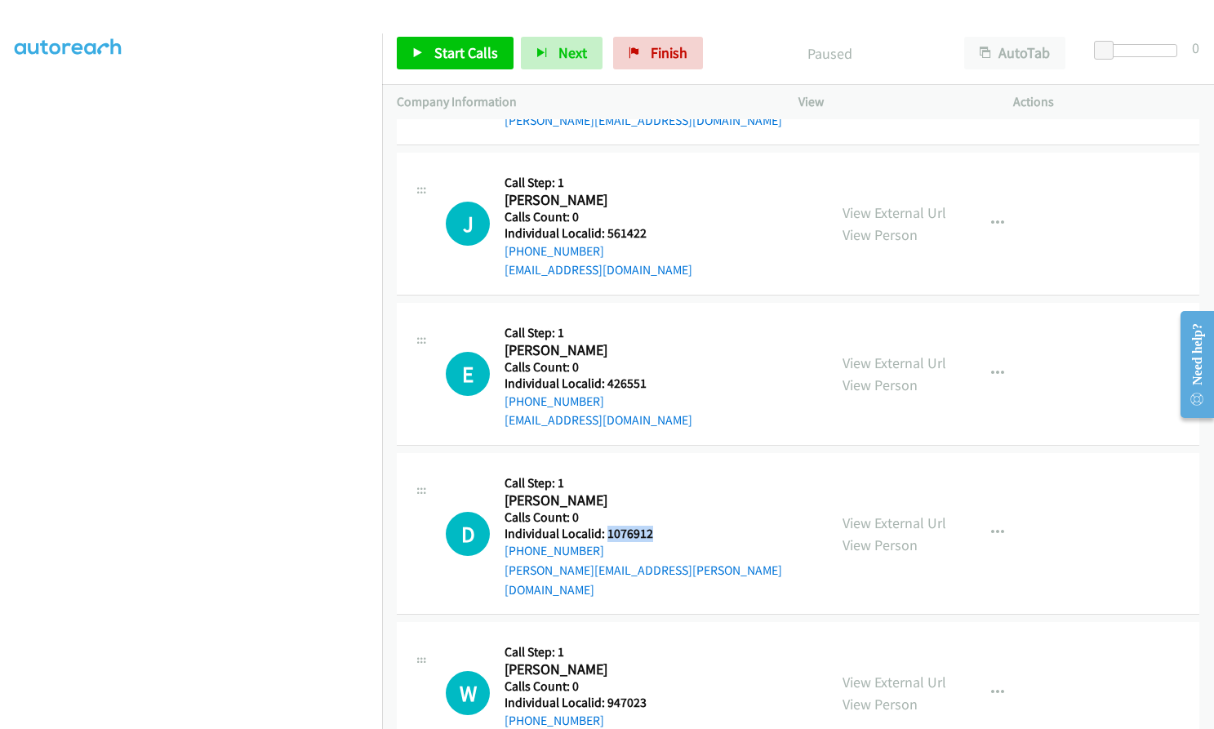
drag, startPoint x: 604, startPoint y: 531, endPoint x: 652, endPoint y: 532, distance: 47.4
click at [652, 532] on h5 "Individual Localid: 1076912" at bounding box center [659, 534] width 309 height 16
copy h5 "1076912"
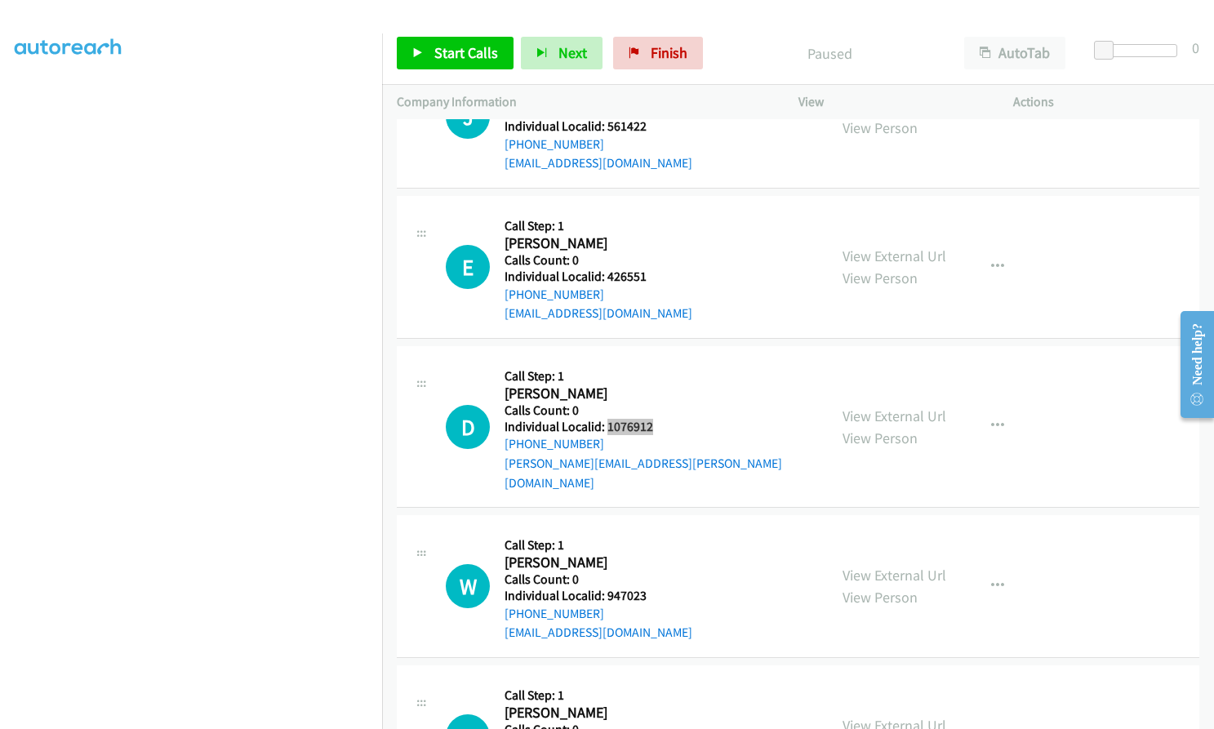
scroll to position [1143, 0]
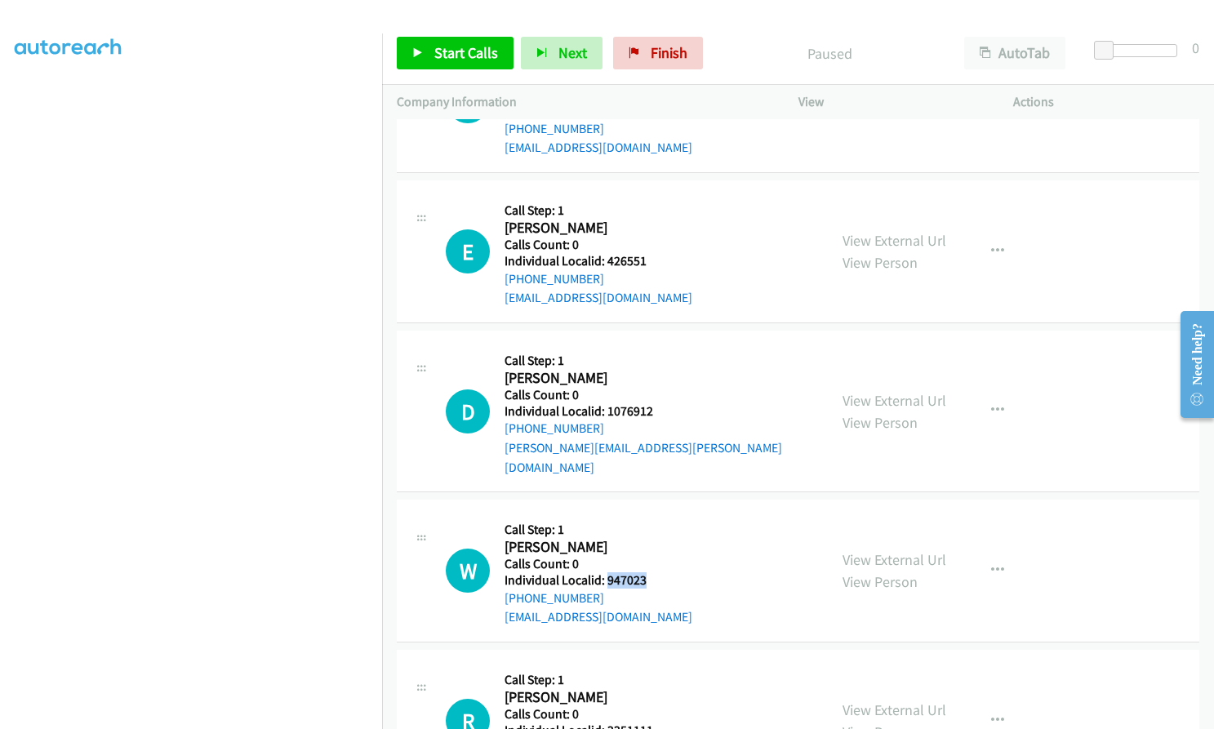
drag, startPoint x: 605, startPoint y: 560, endPoint x: 657, endPoint y: 563, distance: 51.5
click at [657, 573] on h5 "Individual Localid: 947023" at bounding box center [599, 581] width 188 height 16
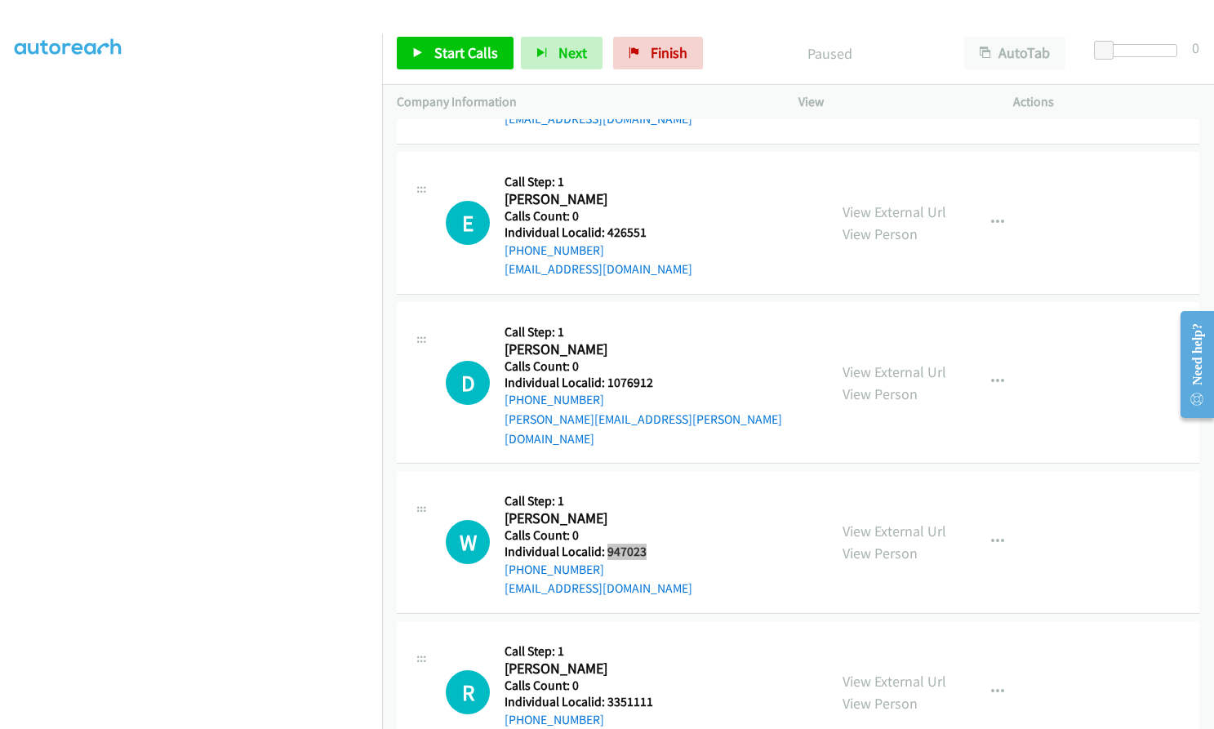
scroll to position [1245, 0]
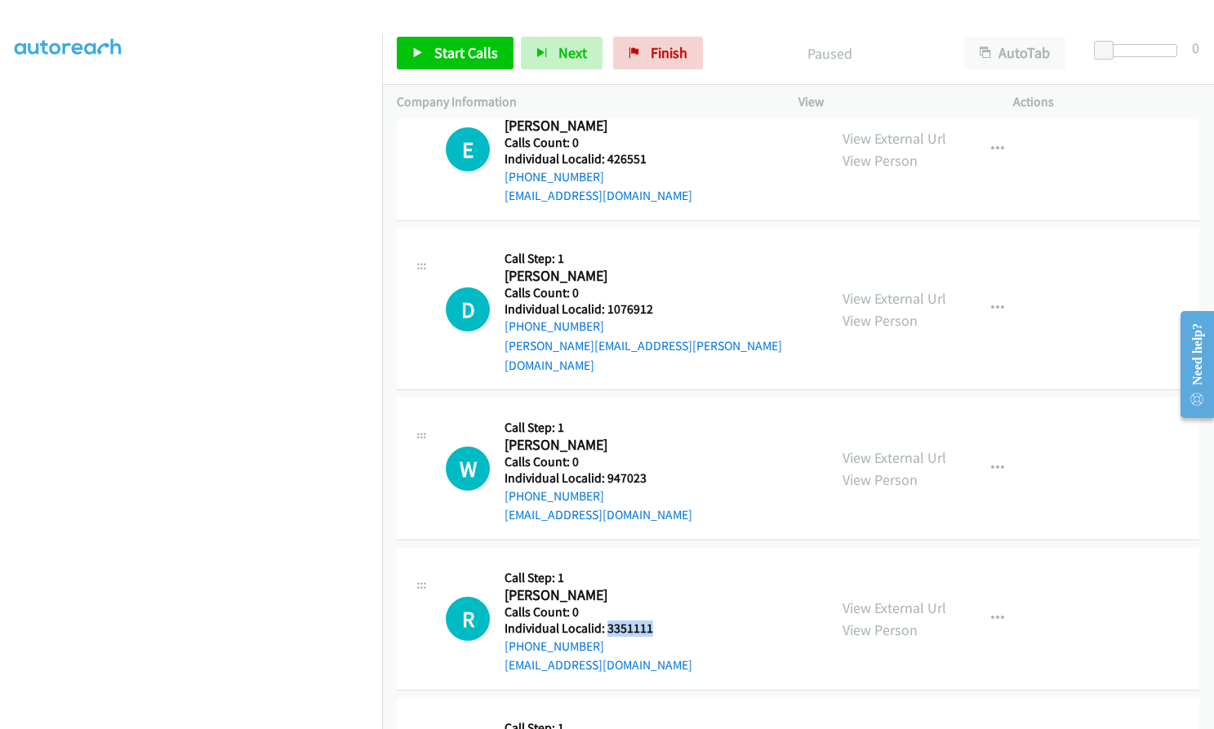
drag, startPoint x: 604, startPoint y: 608, endPoint x: 654, endPoint y: 608, distance: 49.8
click at [654, 621] on h5 "Individual Localid: 3351111" at bounding box center [599, 629] width 188 height 16
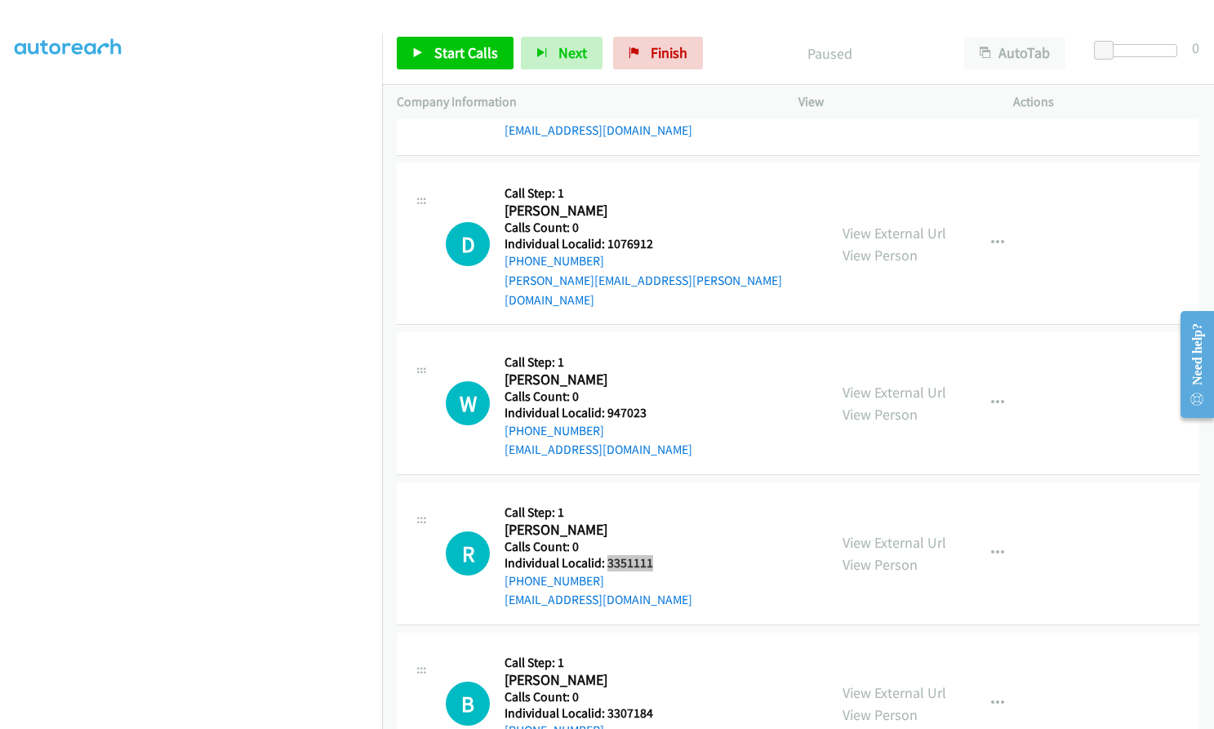
scroll to position [1613, 0]
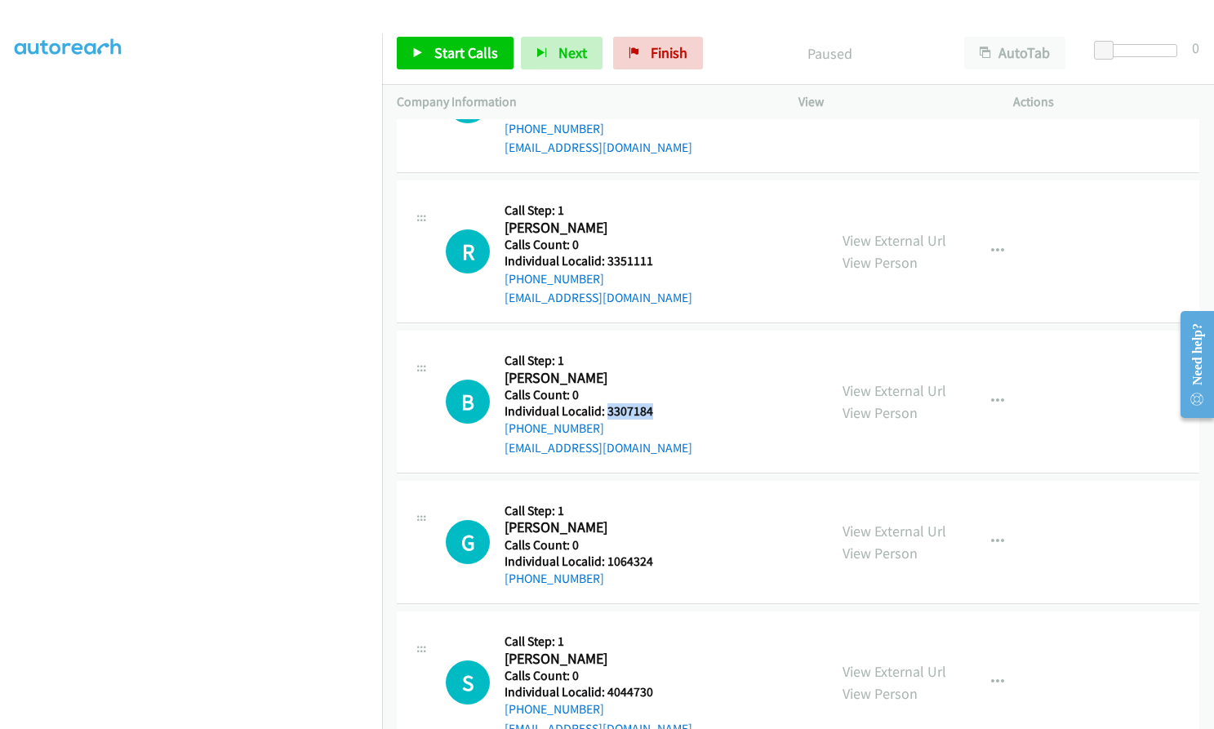
drag, startPoint x: 605, startPoint y: 396, endPoint x: 652, endPoint y: 395, distance: 46.6
click at [652, 403] on h5 "Individual Localid: 3307184" at bounding box center [599, 411] width 188 height 16
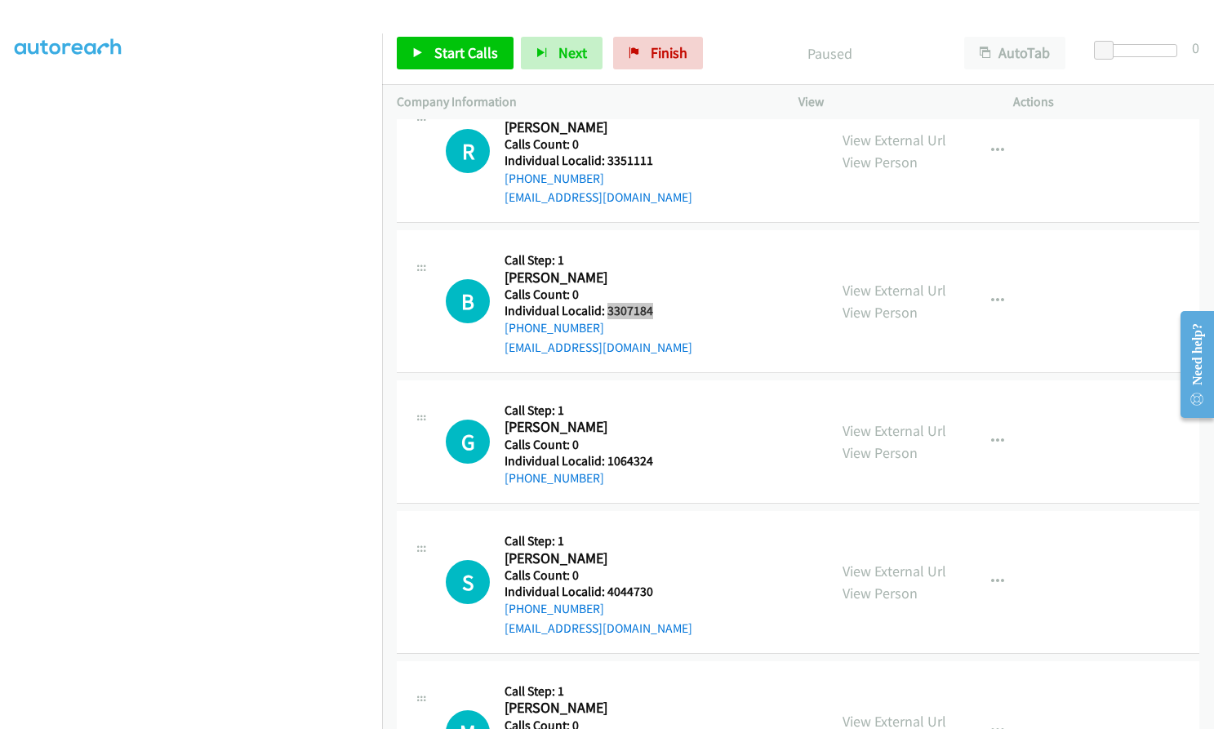
scroll to position [1715, 0]
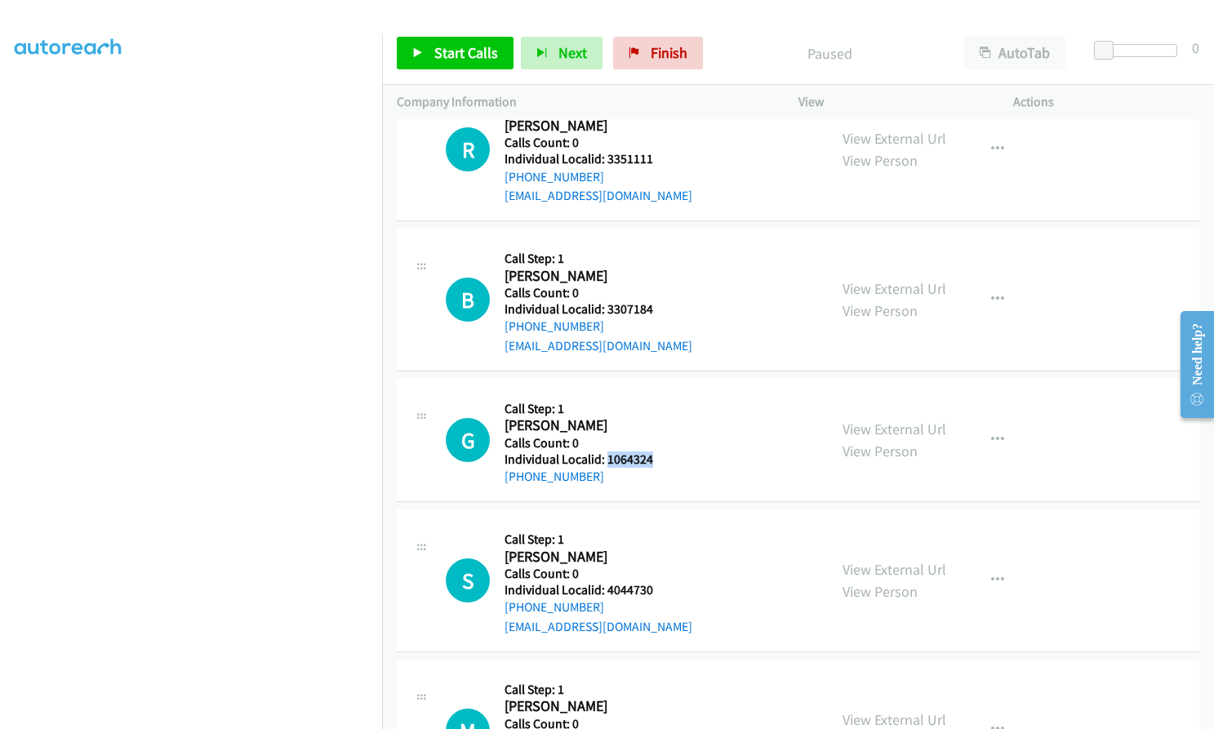
drag, startPoint x: 608, startPoint y: 435, endPoint x: 657, endPoint y: 437, distance: 49.8
click at [657, 452] on h5 "Individual Localid: 1064324" at bounding box center [591, 460] width 172 height 16
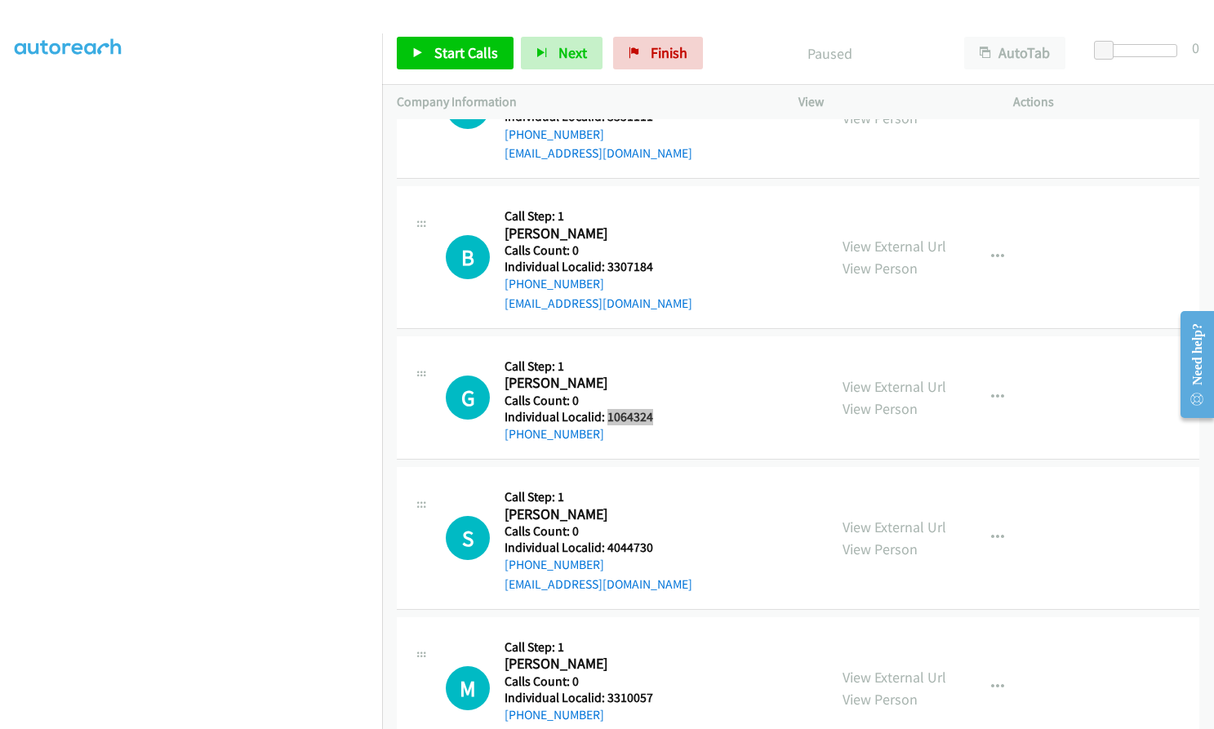
scroll to position [1838, 0]
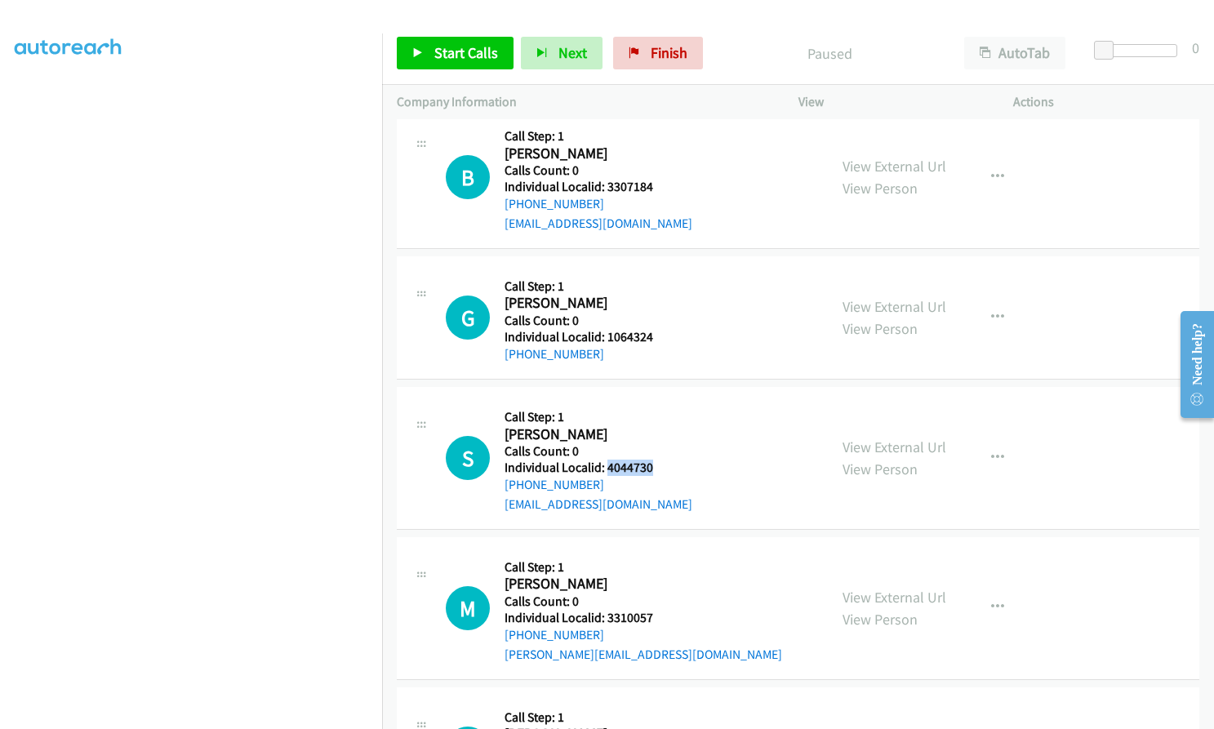
drag, startPoint x: 604, startPoint y: 447, endPoint x: 652, endPoint y: 448, distance: 47.4
click at [652, 460] on h5 "Individual Localid: 4044730" at bounding box center [599, 468] width 188 height 16
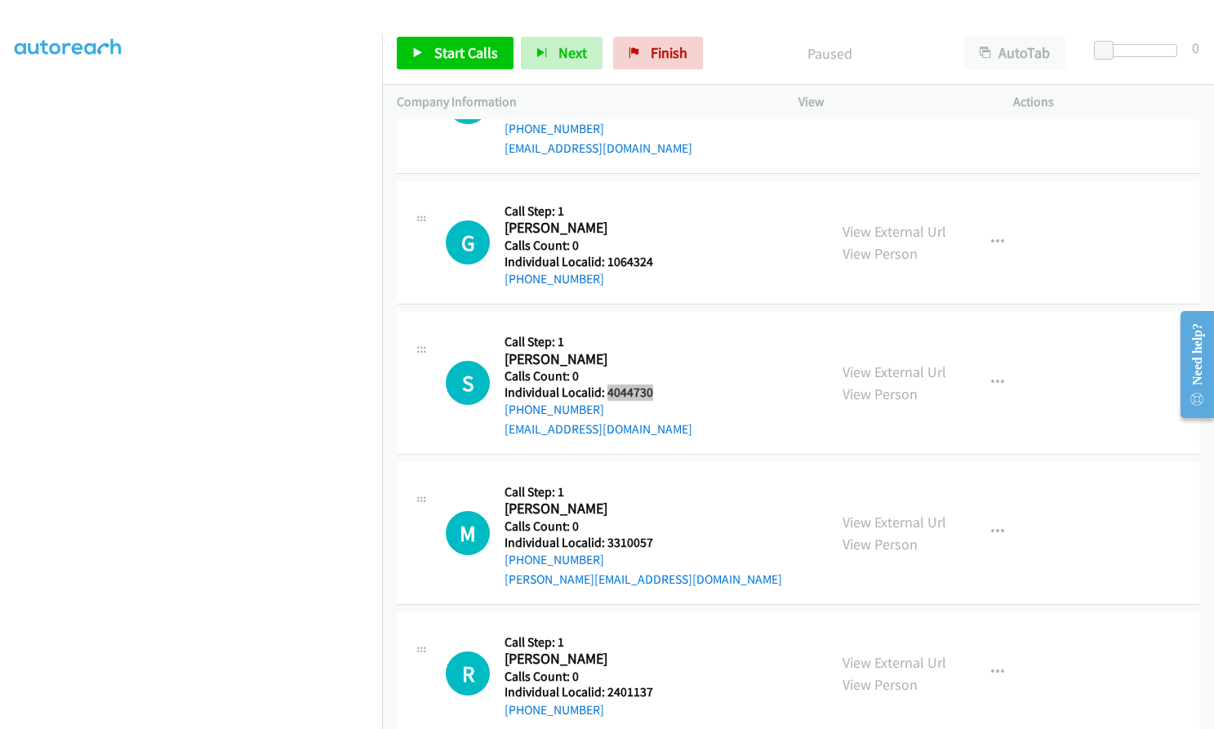
scroll to position [1919, 0]
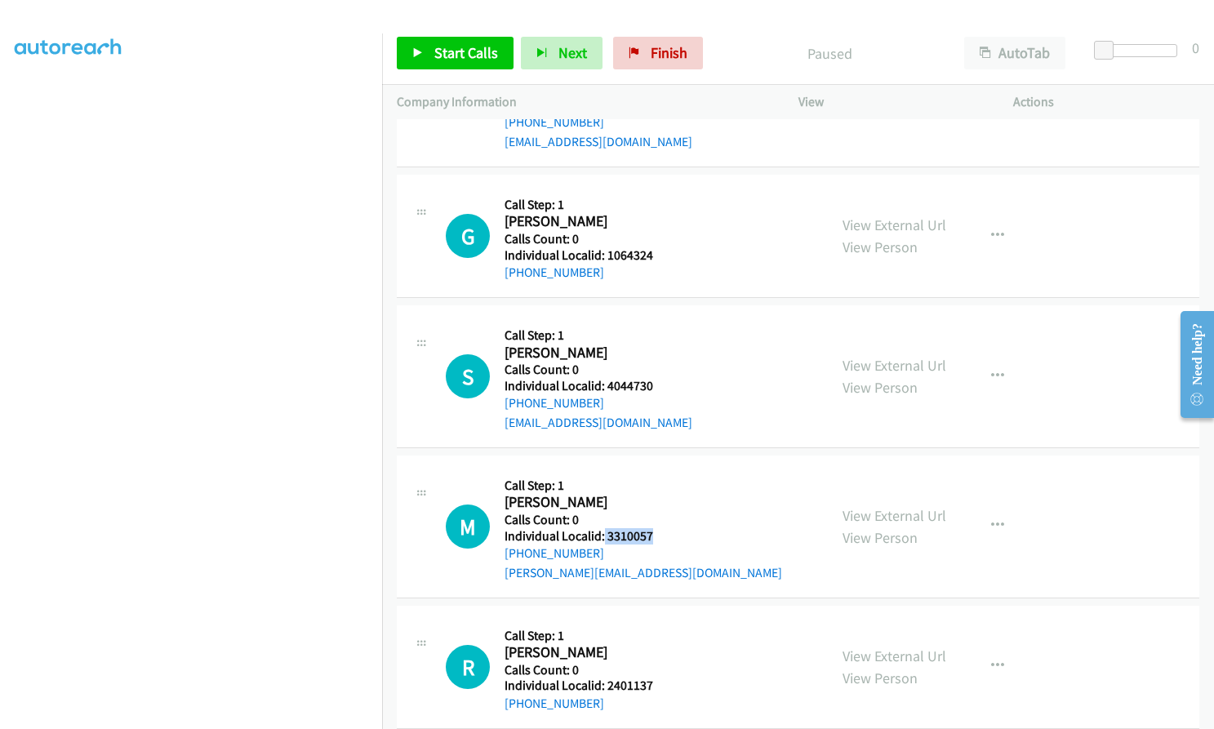
drag, startPoint x: 611, startPoint y: 515, endPoint x: 657, endPoint y: 514, distance: 45.7
click at [657, 528] on h5 "Individual Localid: 3310057" at bounding box center [644, 536] width 278 height 16
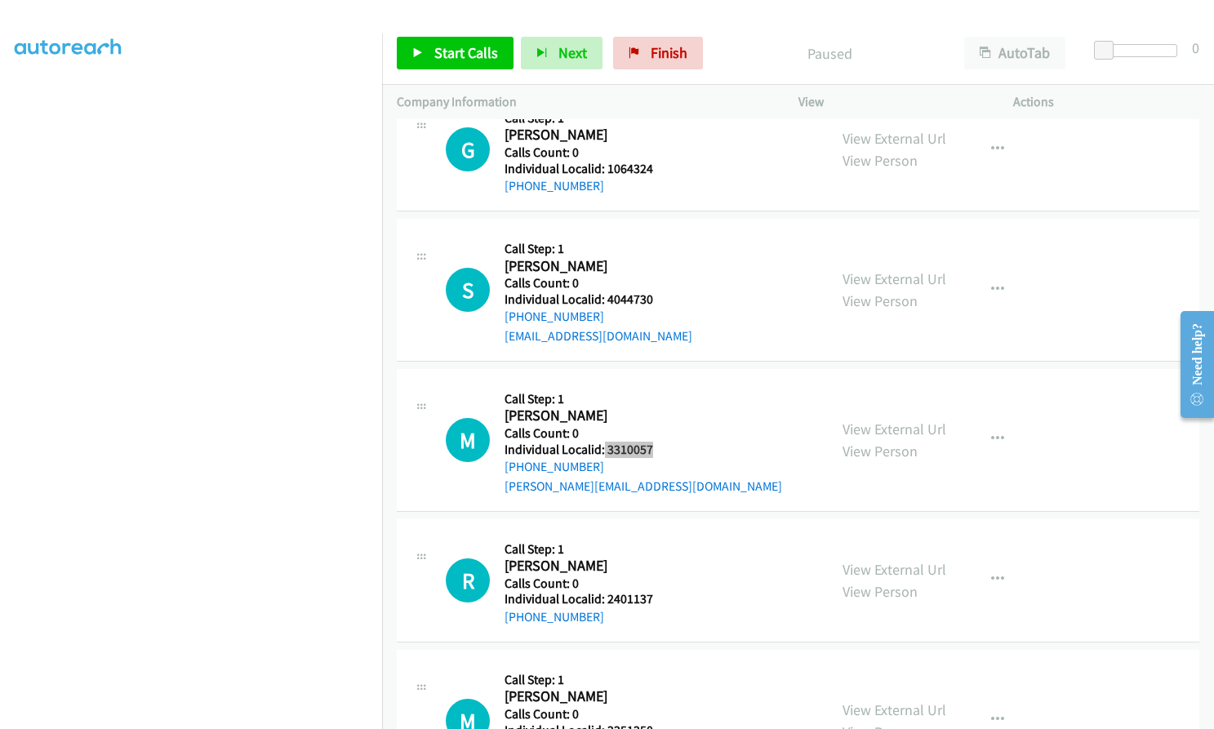
scroll to position [2021, 0]
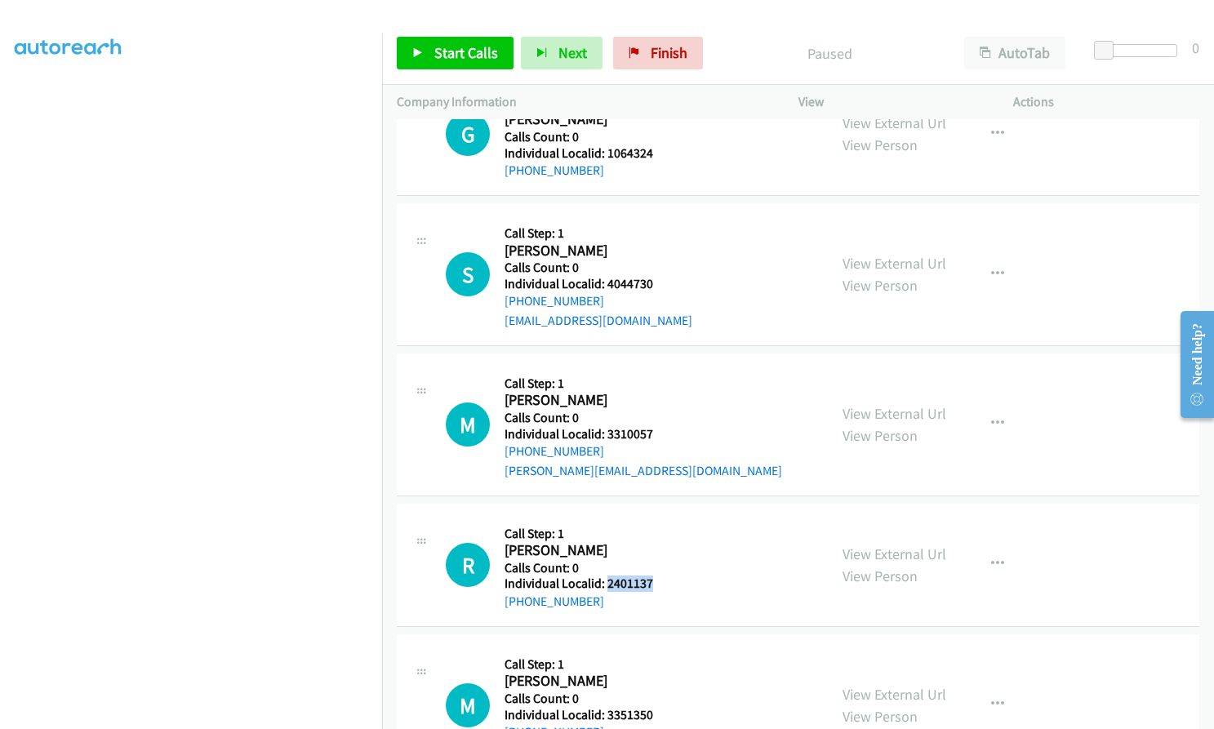
drag, startPoint x: 605, startPoint y: 563, endPoint x: 660, endPoint y: 562, distance: 54.7
click at [660, 576] on h5 "Individual Localid: 2401137" at bounding box center [591, 584] width 172 height 16
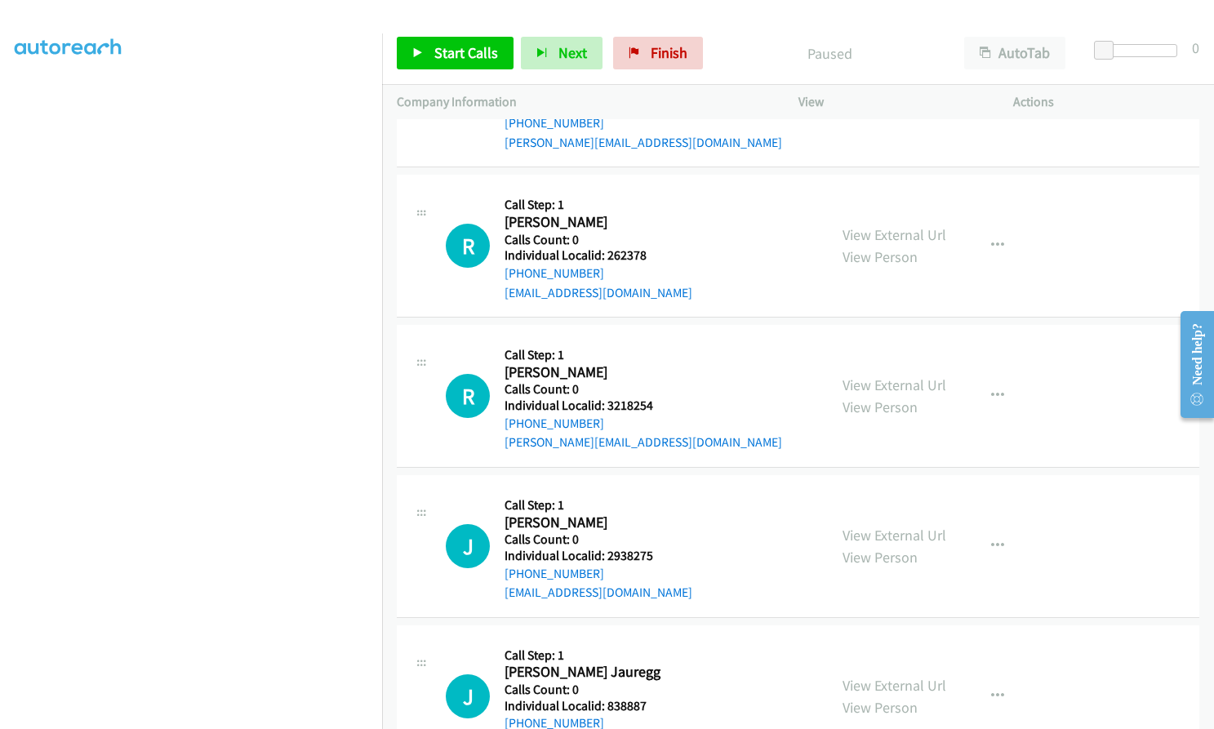
scroll to position [0, 0]
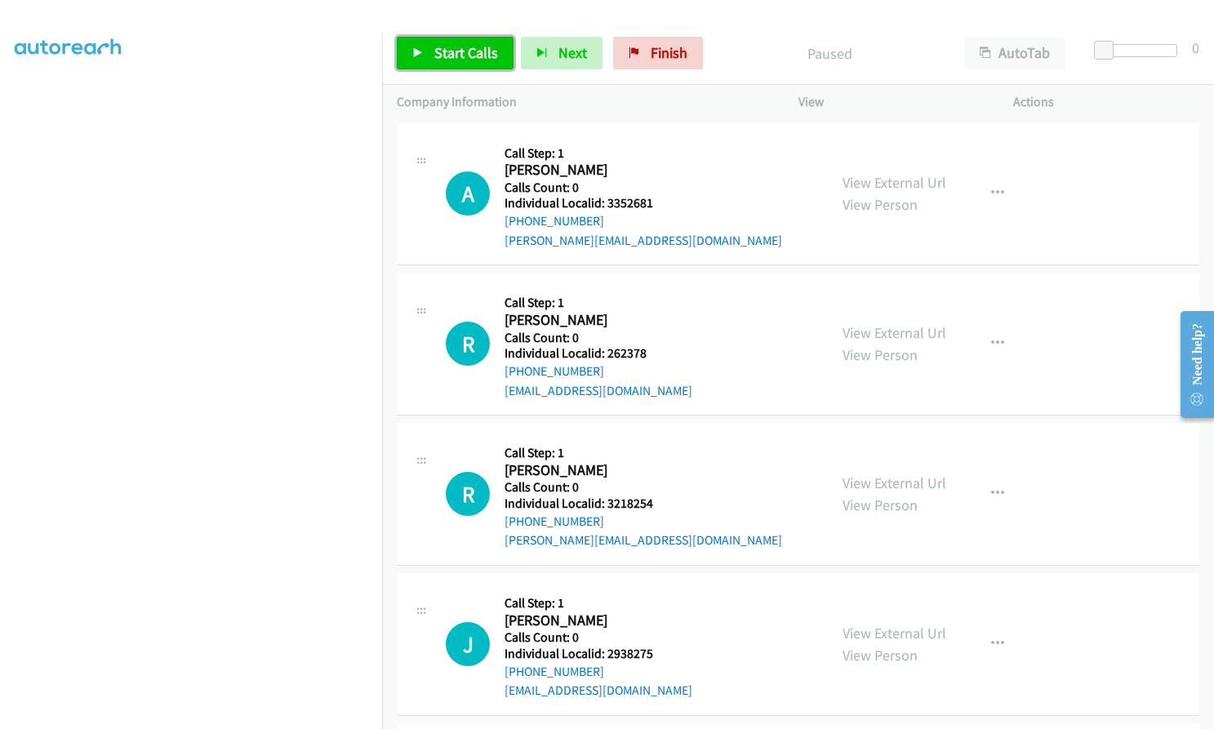
click at [443, 52] on span "Start Calls" at bounding box center [466, 52] width 64 height 19
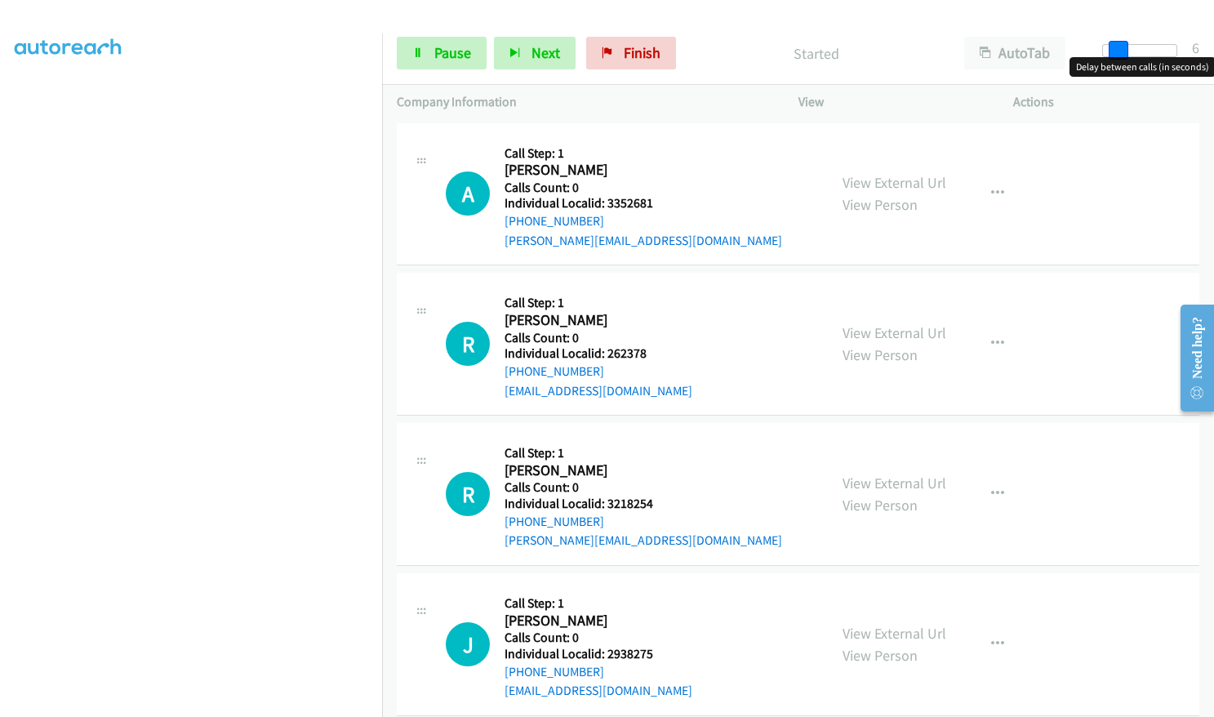
drag, startPoint x: 1107, startPoint y: 52, endPoint x: 1121, endPoint y: 50, distance: 13.3
click at [1121, 50] on span at bounding box center [1119, 51] width 20 height 20
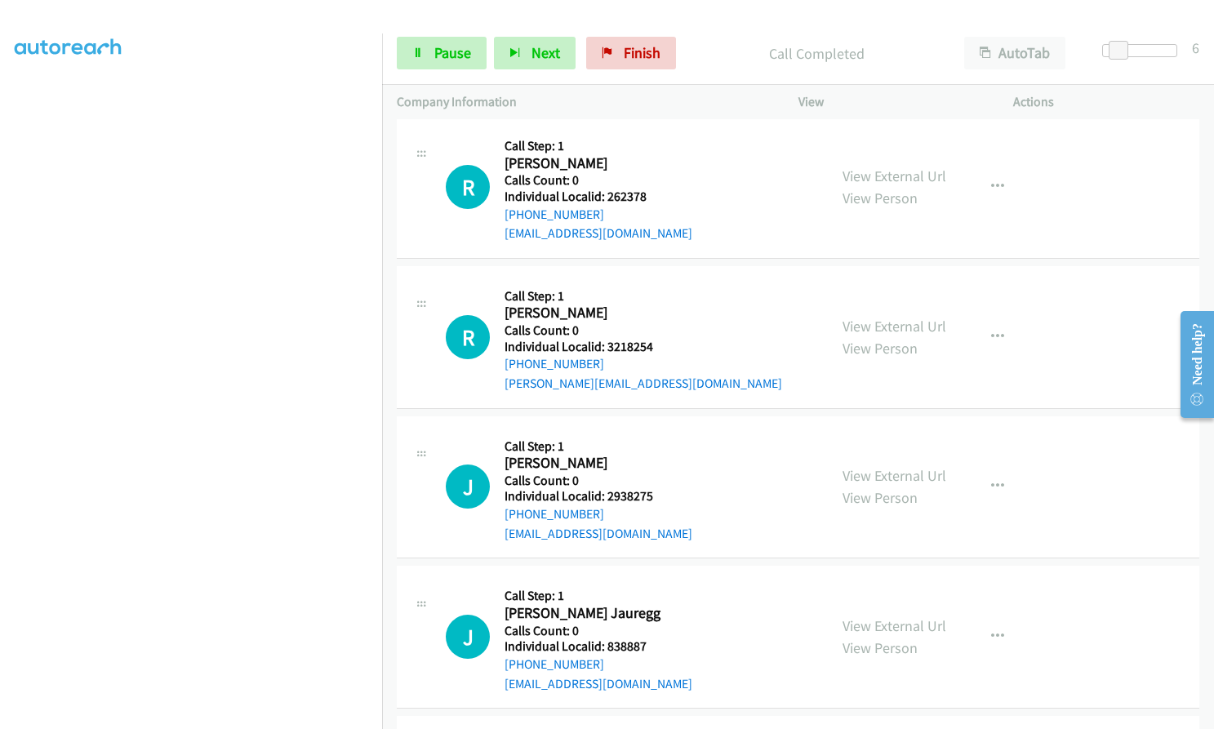
scroll to position [204, 0]
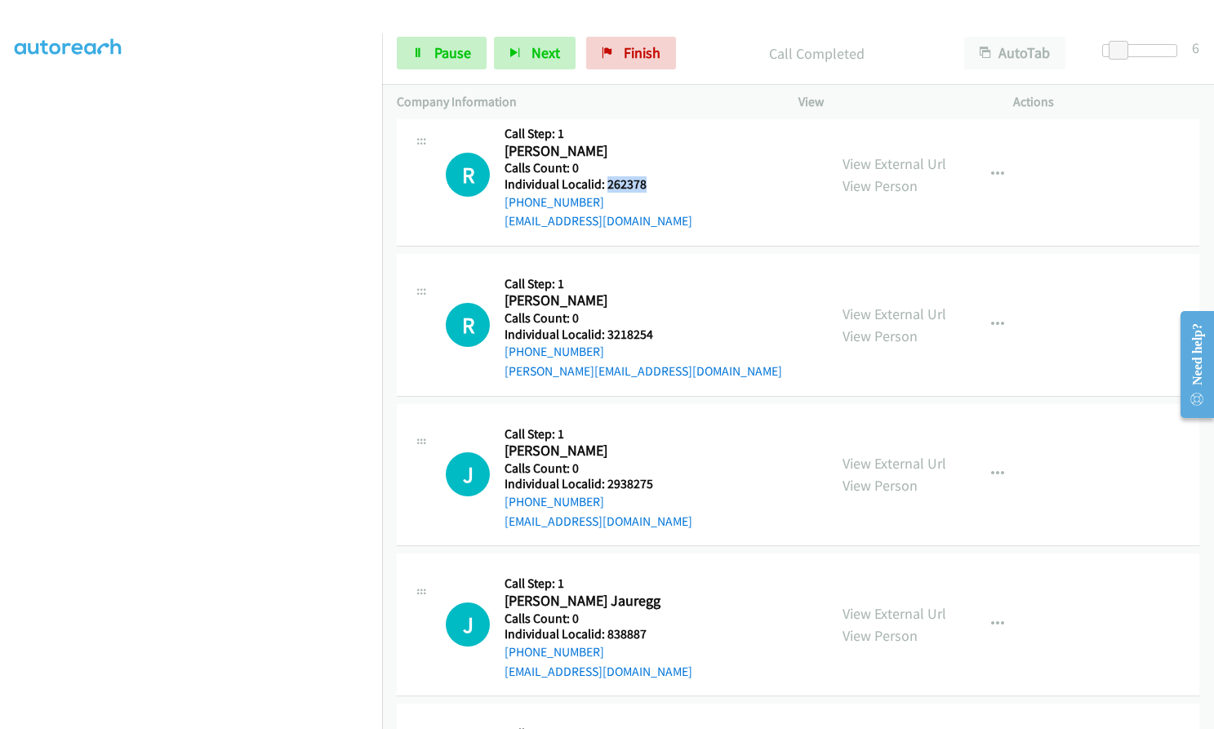
drag, startPoint x: 609, startPoint y: 186, endPoint x: 651, endPoint y: 185, distance: 41.7
click at [651, 185] on h5 "Individual Localid: 262378" at bounding box center [599, 184] width 188 height 16
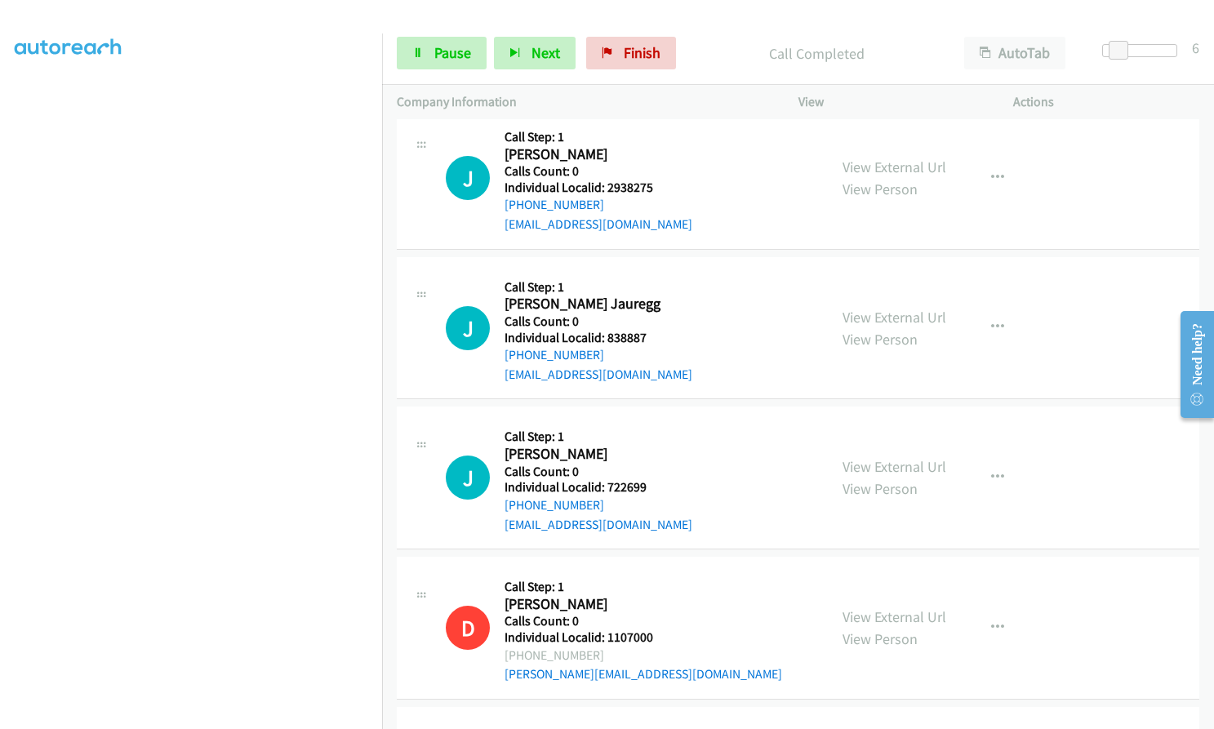
scroll to position [572, 0]
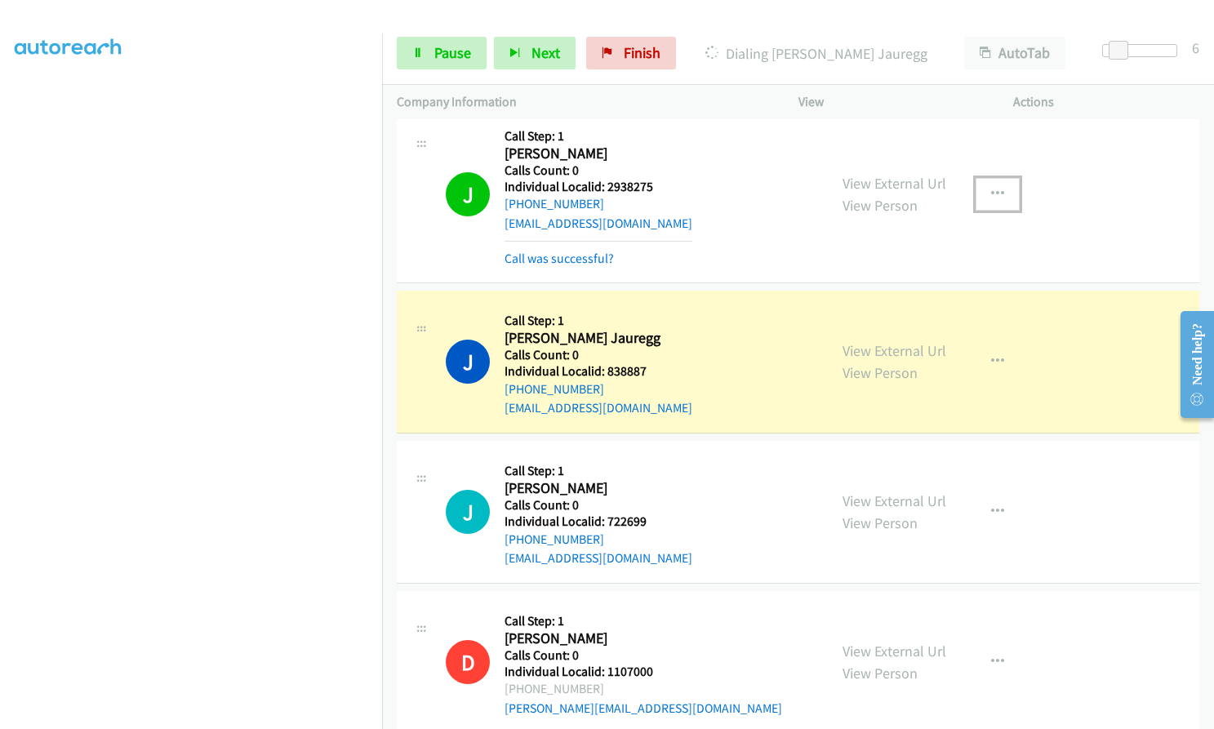
click at [991, 189] on icon "button" at bounding box center [997, 194] width 13 height 13
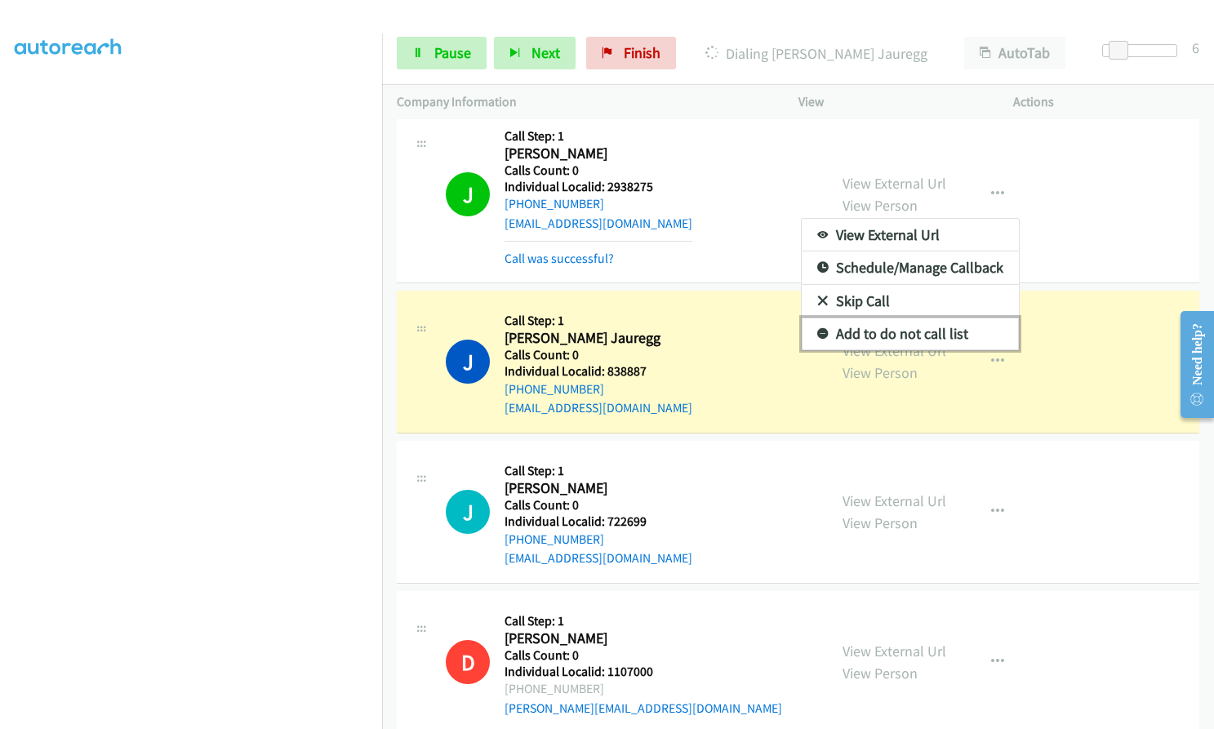
drag, startPoint x: 818, startPoint y: 331, endPoint x: 803, endPoint y: 302, distance: 32.5
click at [818, 330] on icon at bounding box center [823, 334] width 11 height 11
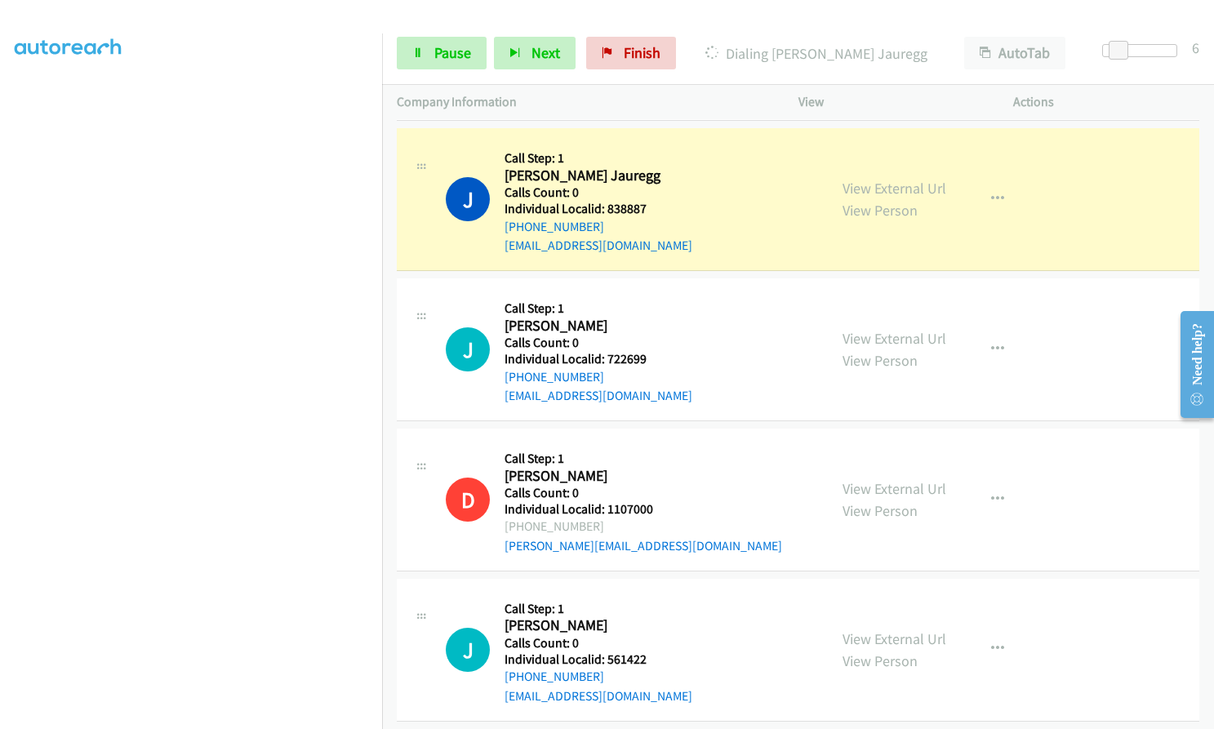
scroll to position [735, 0]
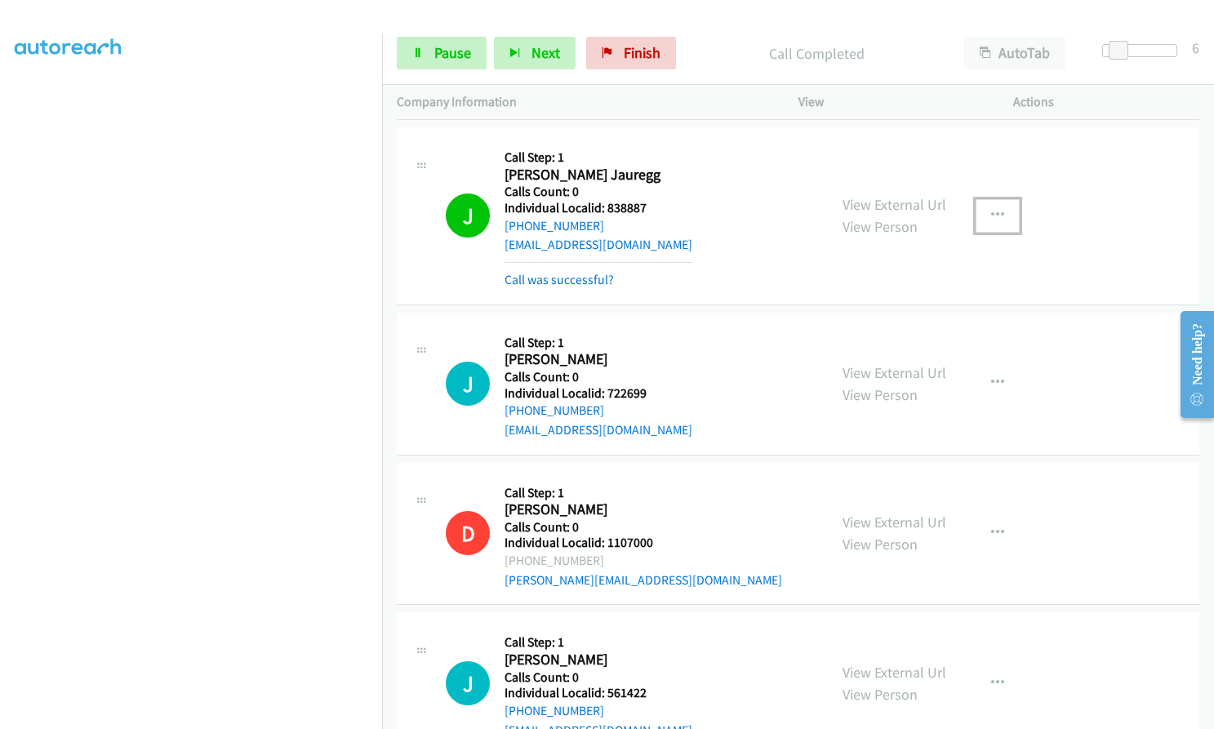
click at [1002, 212] on button "button" at bounding box center [998, 215] width 44 height 33
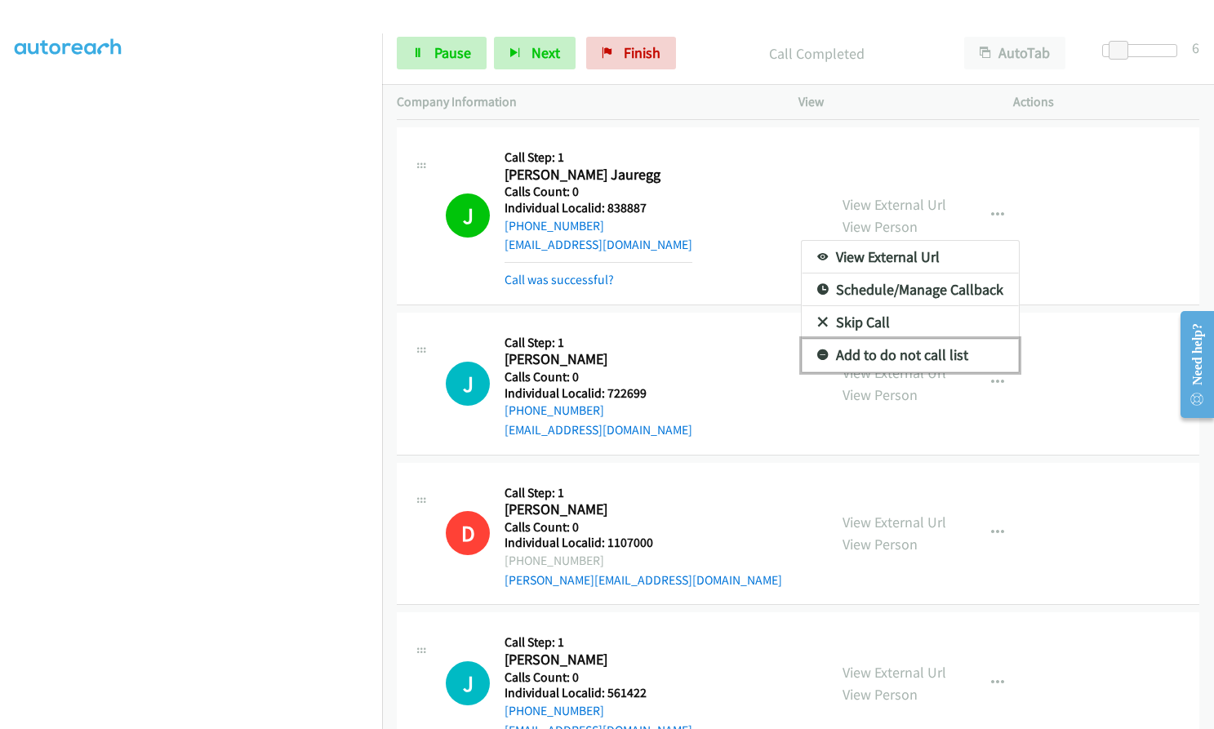
click at [818, 350] on icon at bounding box center [823, 355] width 11 height 11
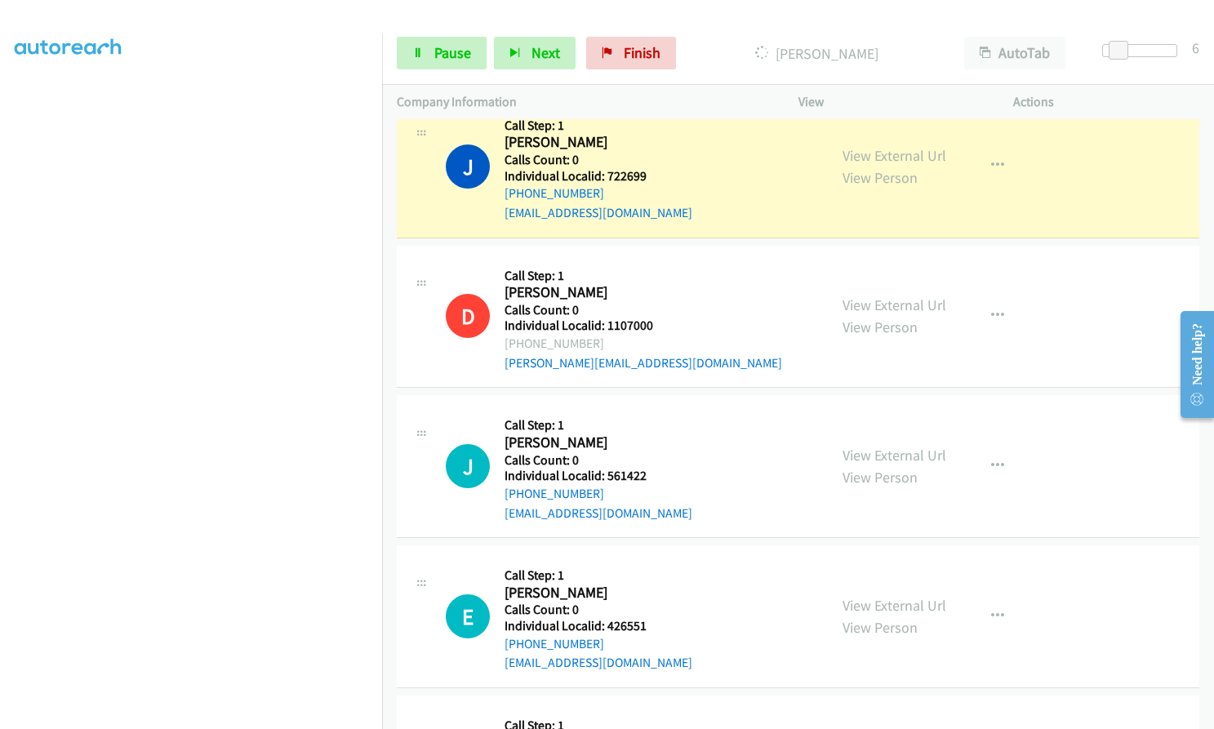
scroll to position [960, 0]
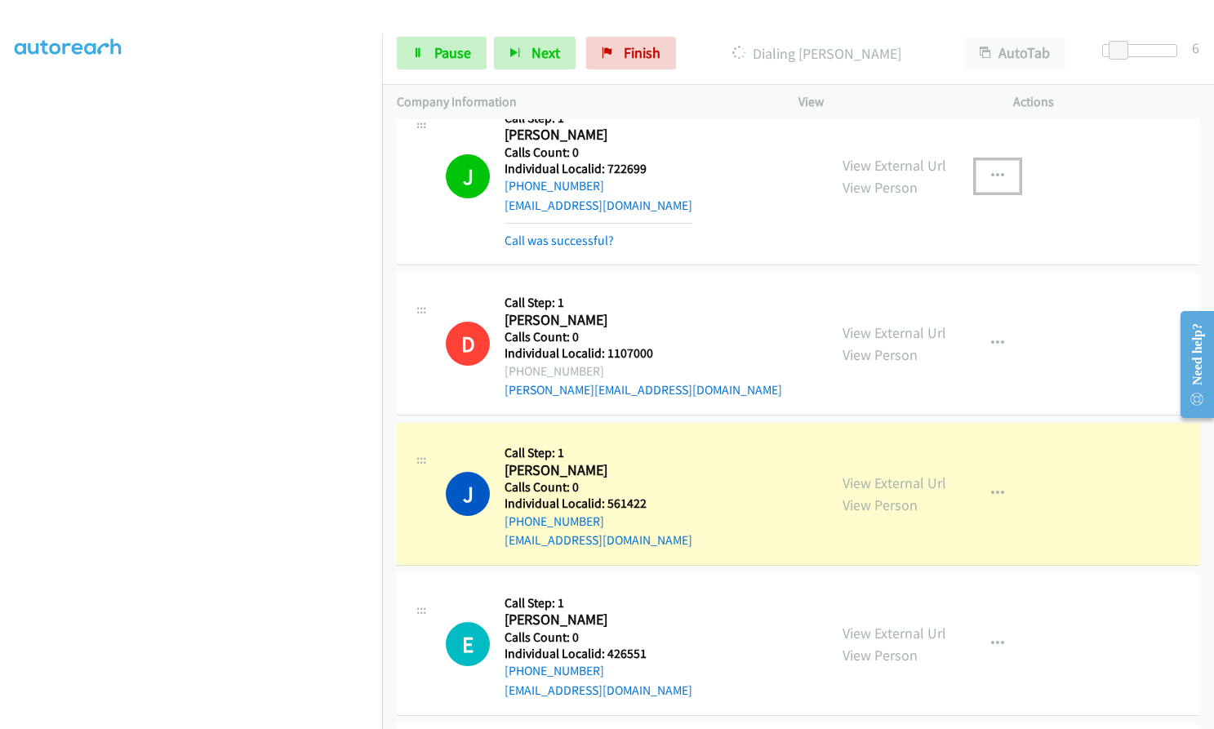
click at [1002, 172] on button "button" at bounding box center [998, 176] width 44 height 33
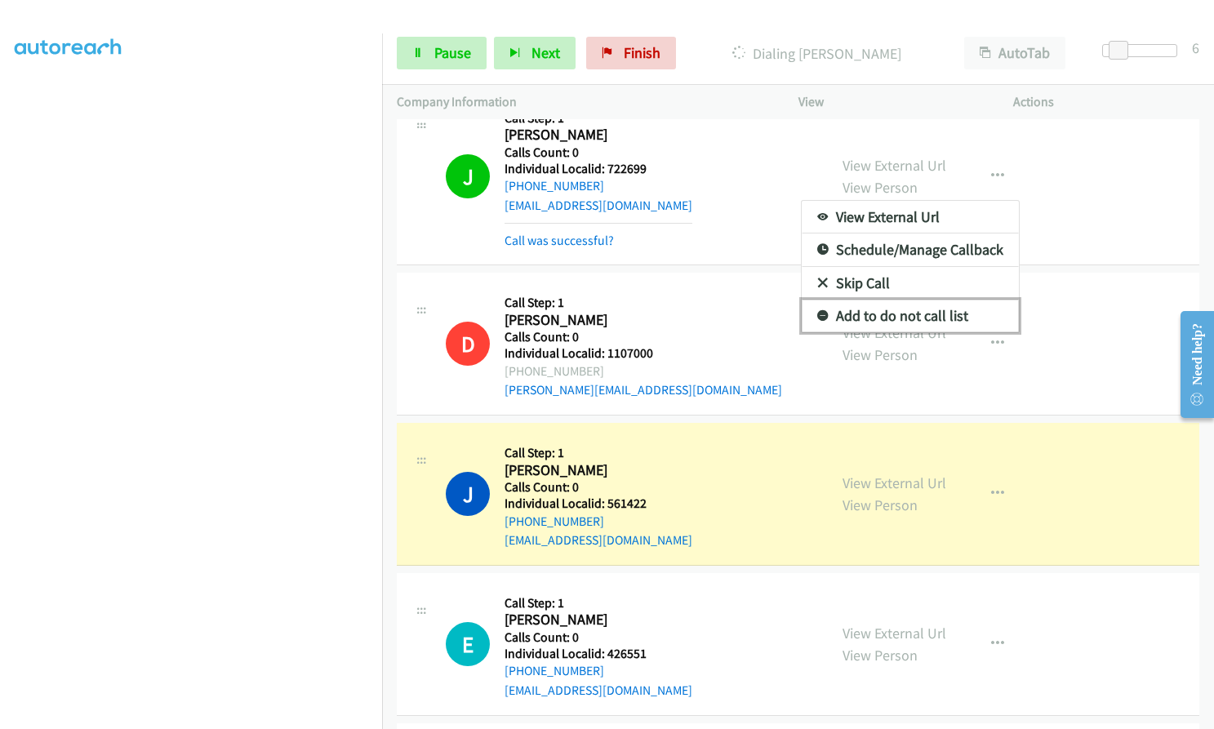
click at [818, 315] on icon at bounding box center [823, 316] width 11 height 11
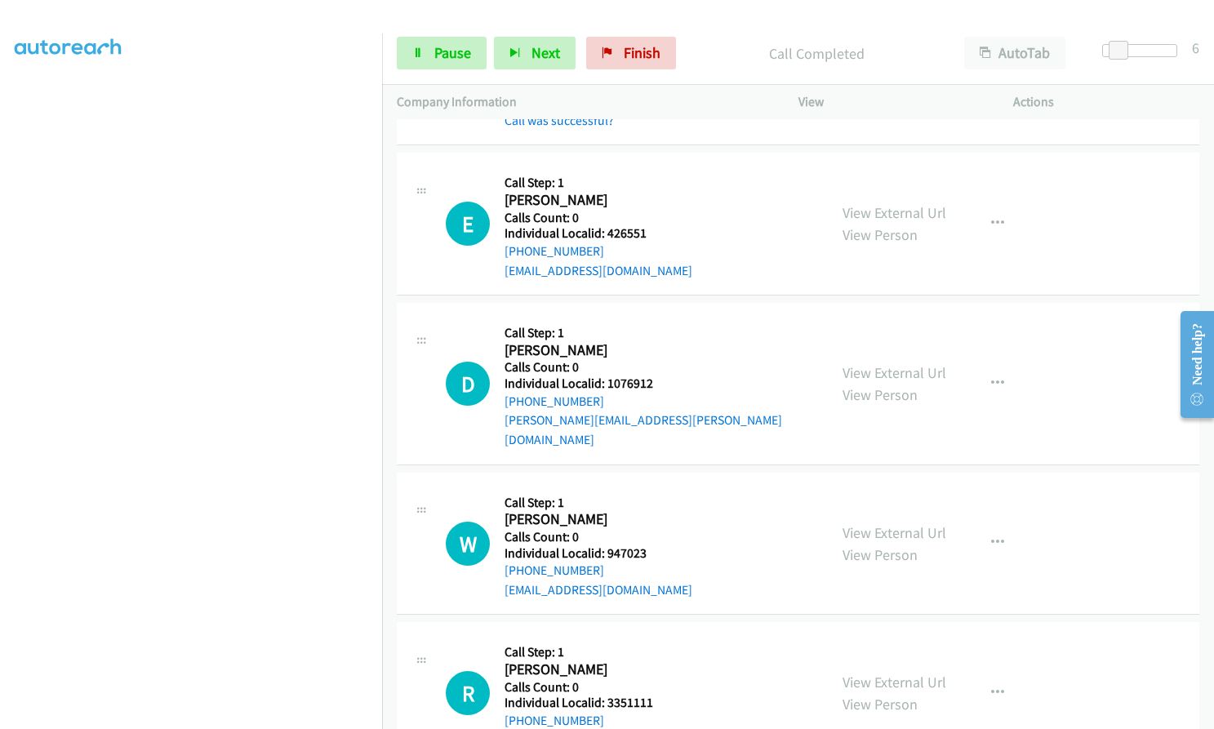
scroll to position [1450, 0]
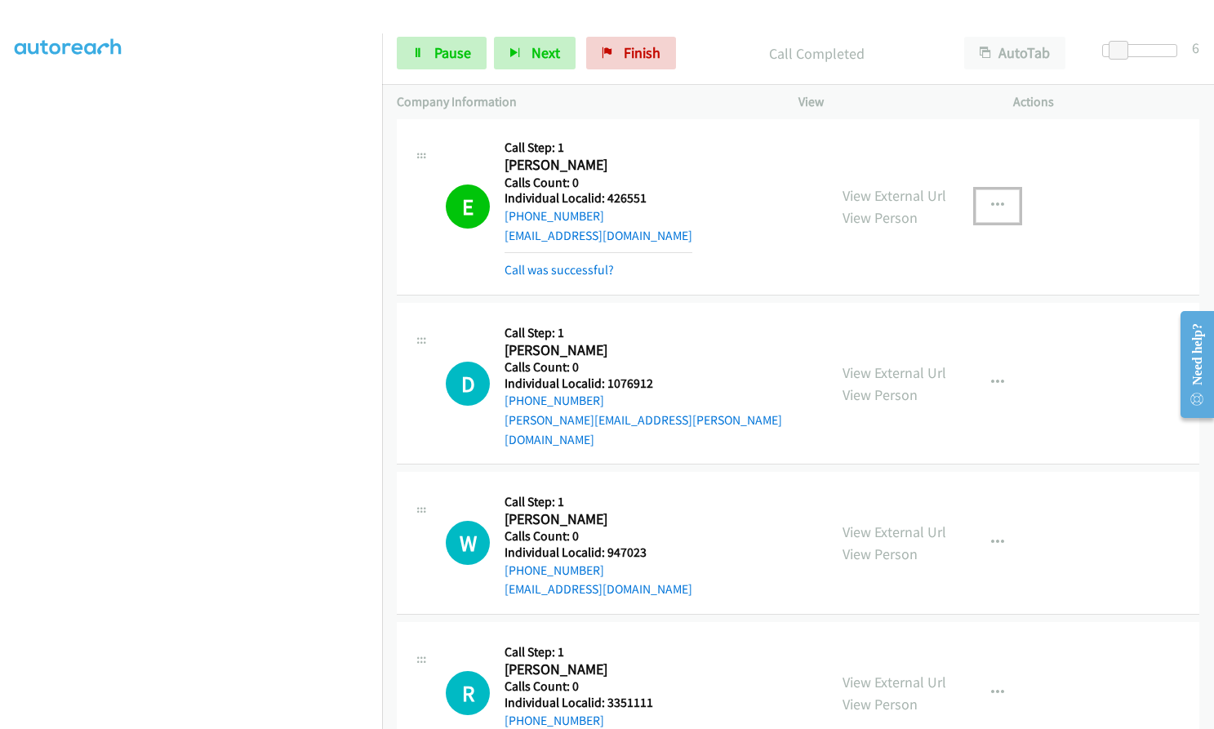
click at [991, 201] on icon "button" at bounding box center [997, 205] width 13 height 13
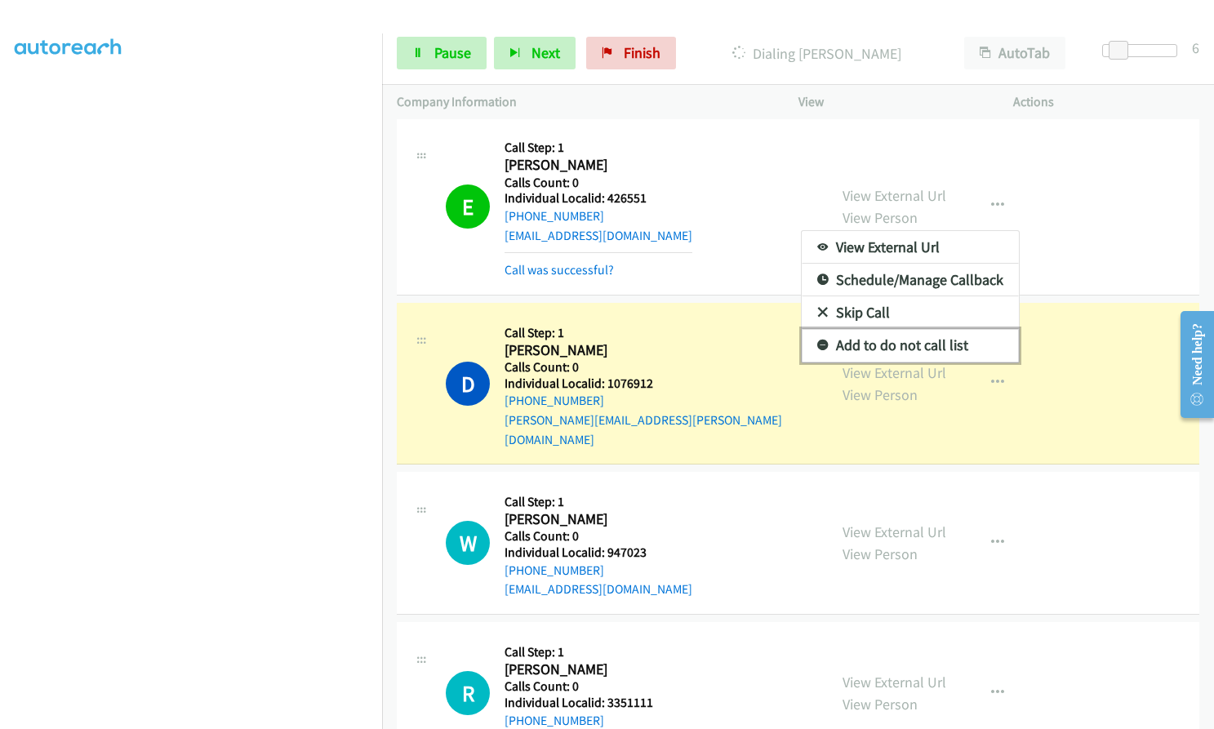
click at [818, 345] on icon at bounding box center [823, 346] width 11 height 11
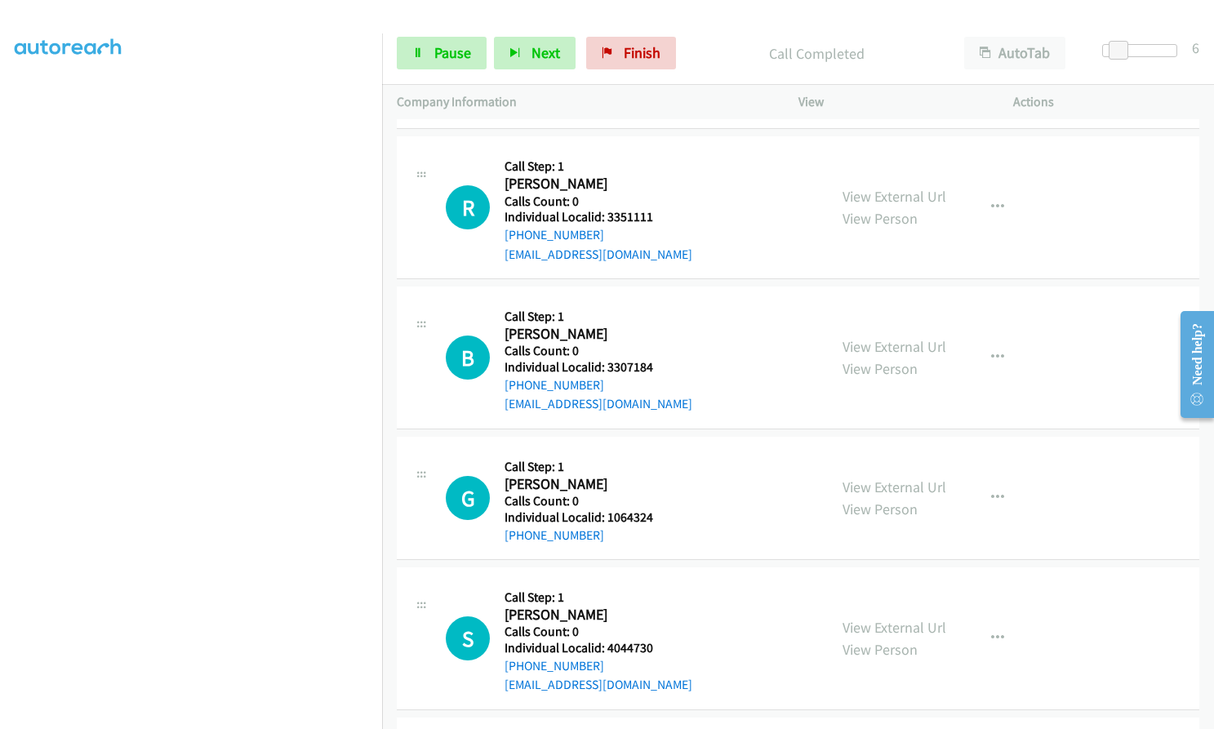
scroll to position [2015, 0]
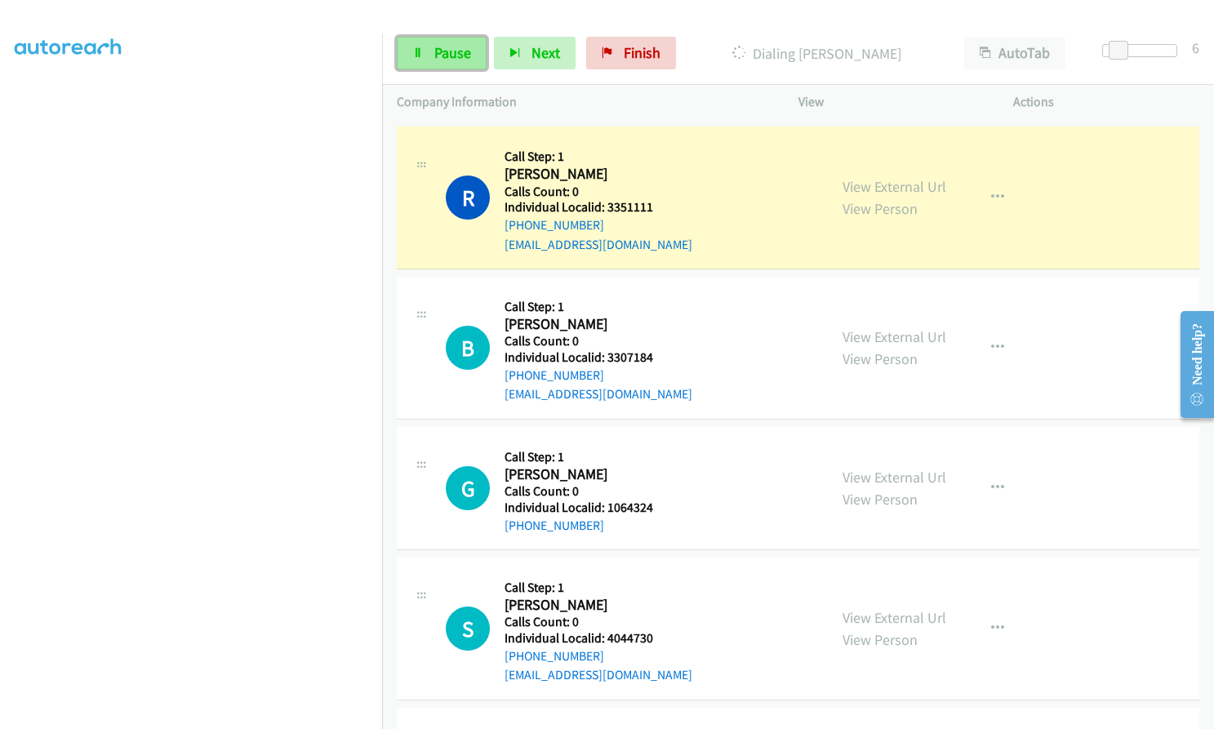
click at [455, 42] on link "Pause" at bounding box center [442, 53] width 90 height 33
